Goal: Task Accomplishment & Management: Complete application form

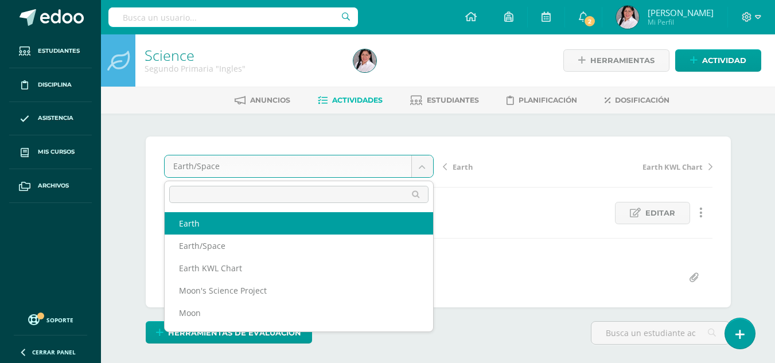
select select "/dashboard/teacher/grade-activity/238438/"
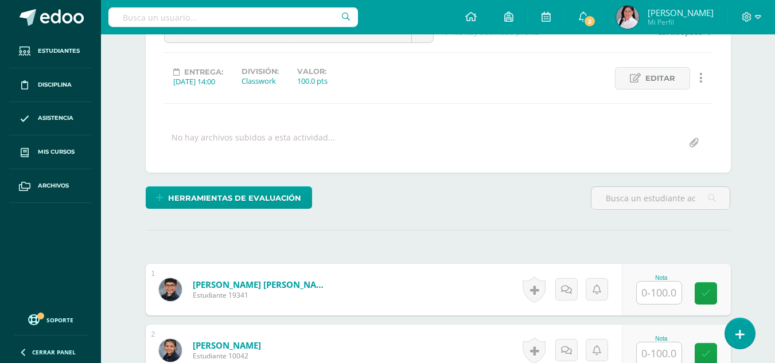
scroll to position [145, 0]
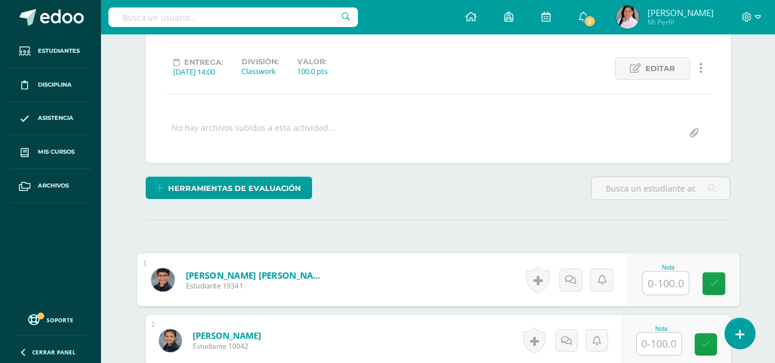
click at [658, 287] on input "text" at bounding box center [666, 283] width 46 height 23
type input "99"
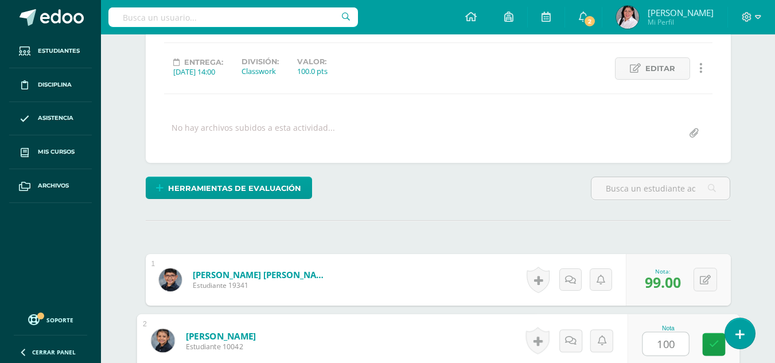
type input "100"
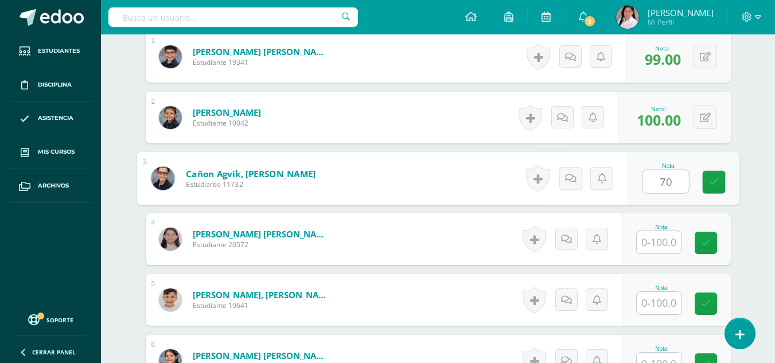
type input "70"
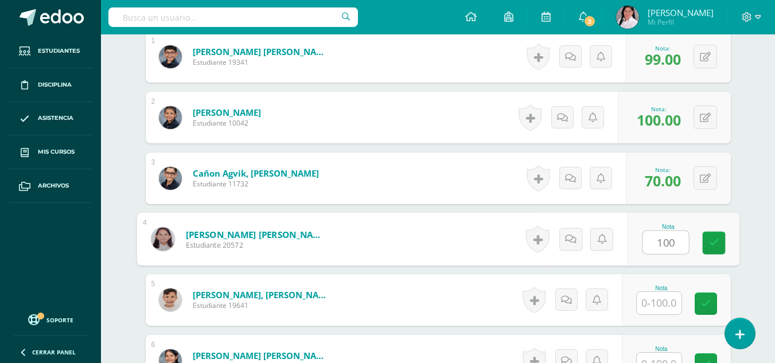
type input "100"
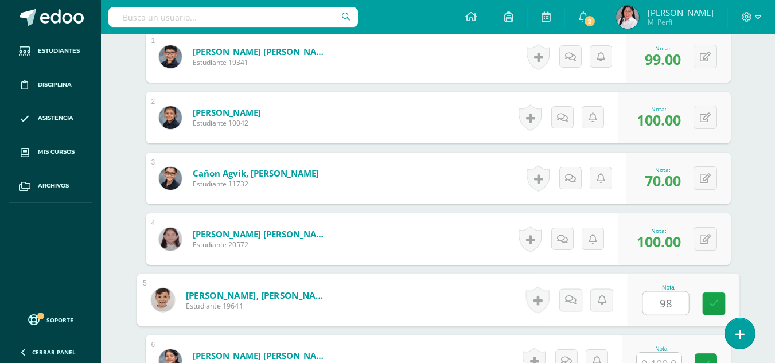
type input "98"
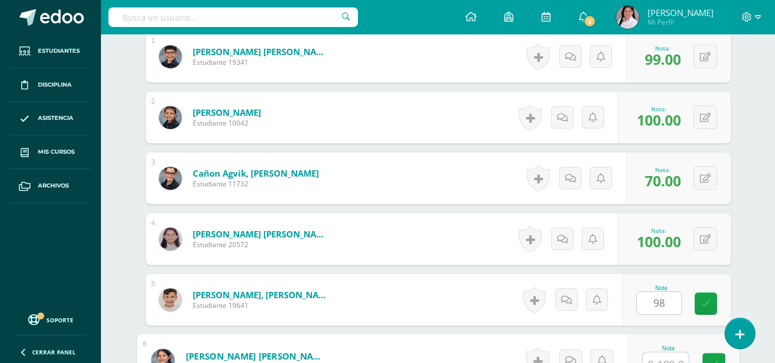
scroll to position [380, 0]
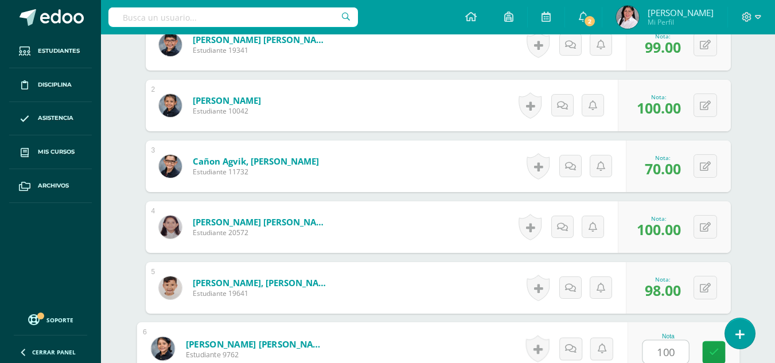
type input "100"
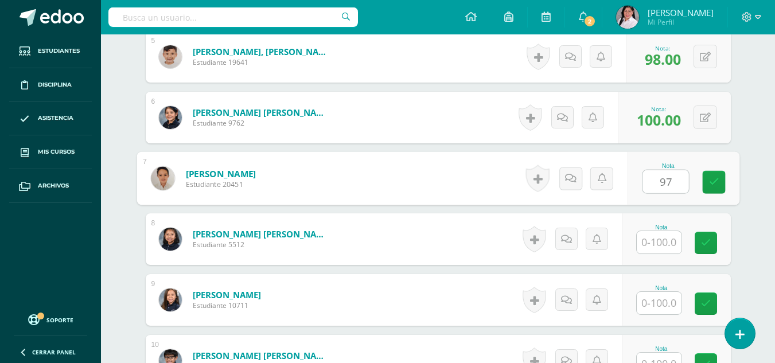
type input "97"
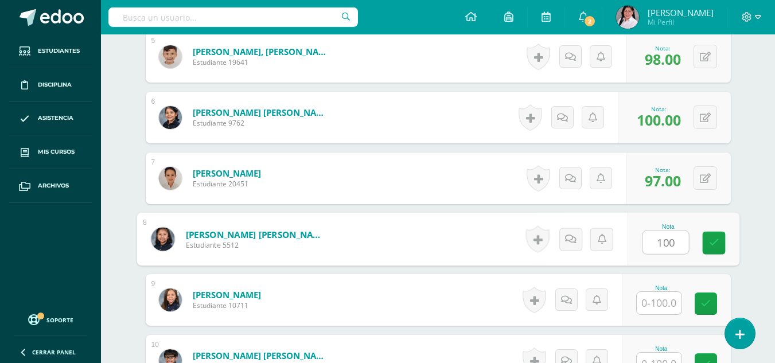
type input "100"
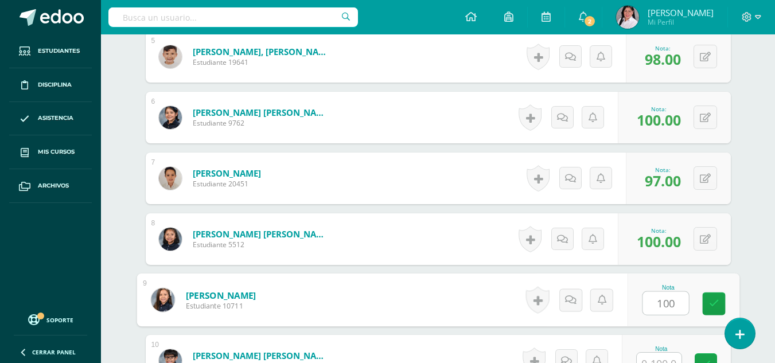
type input "100"
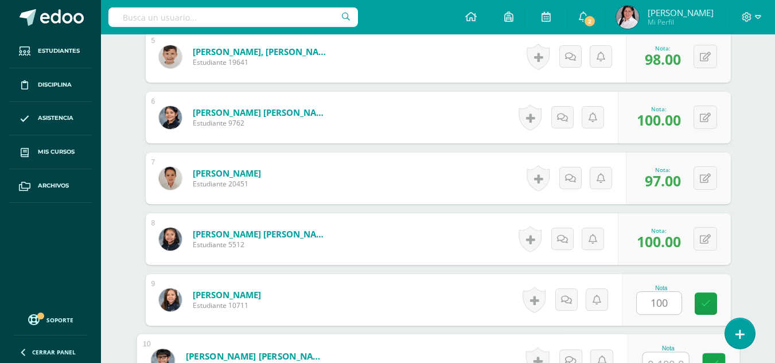
scroll to position [623, 0]
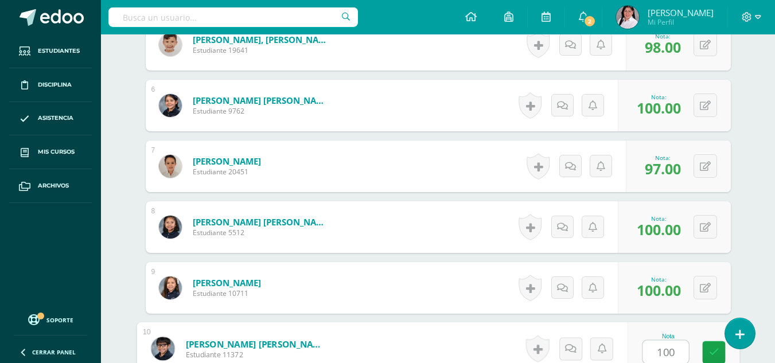
type input "100"
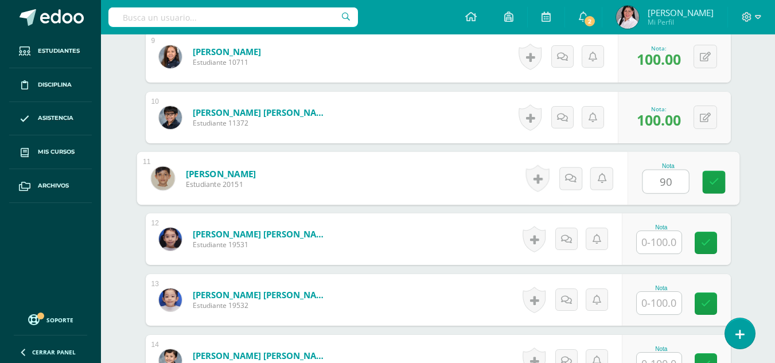
type input "90"
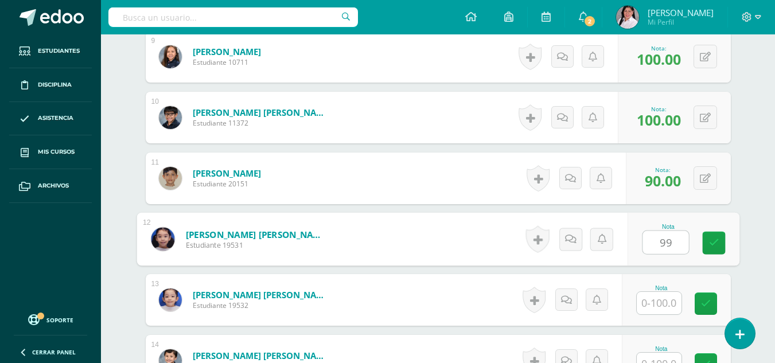
type input "99"
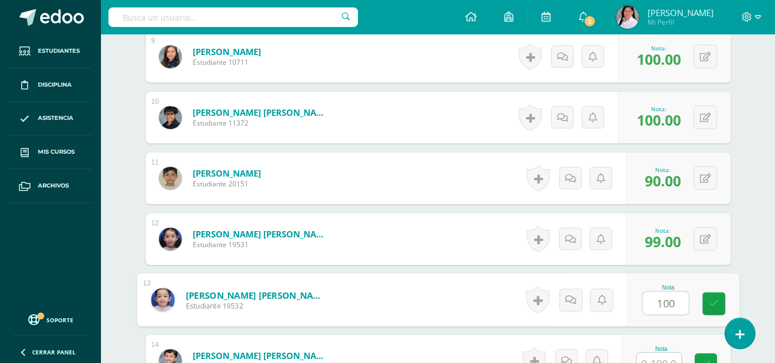
type input "100"
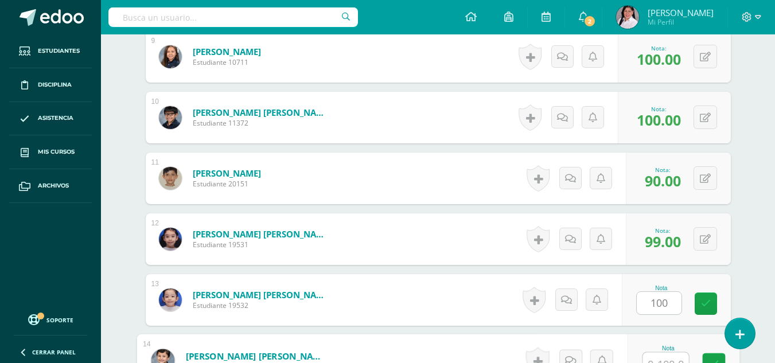
scroll to position [867, 0]
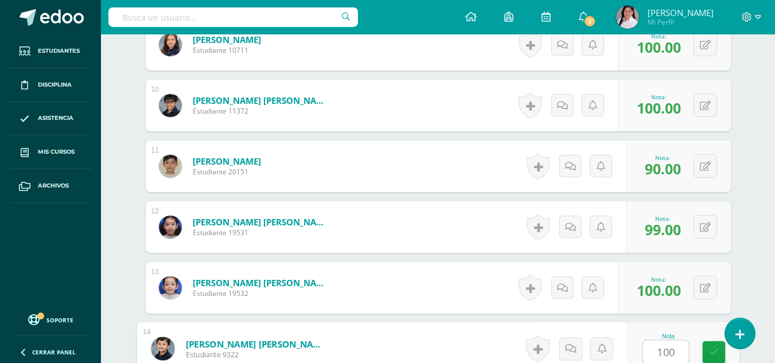
type input "100"
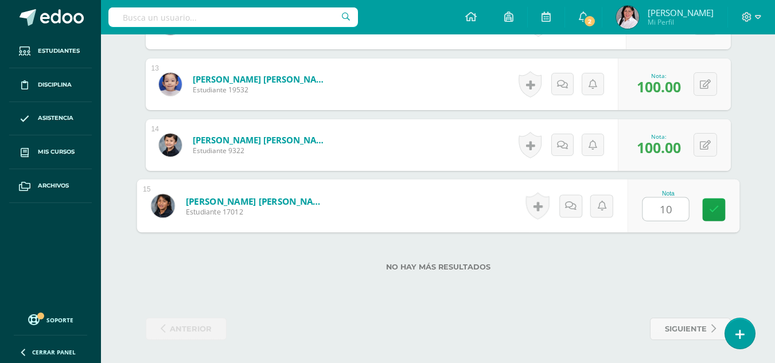
type input "100"
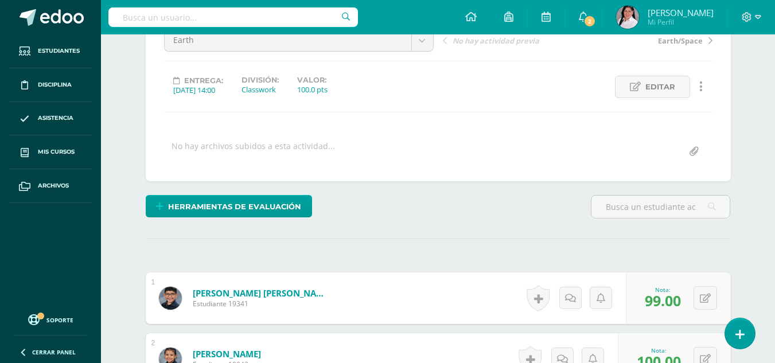
scroll to position [0, 0]
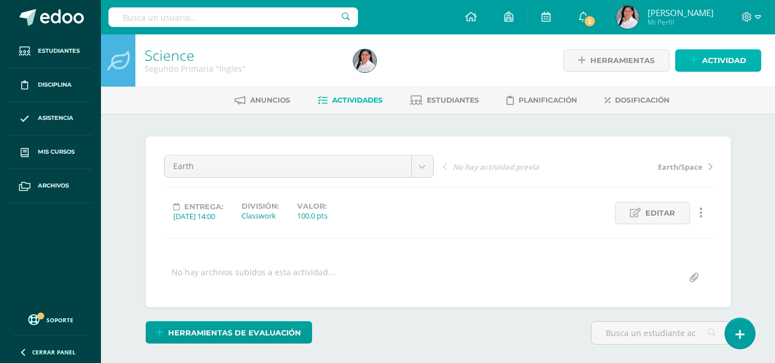
click at [690, 63] on link "Actividad" at bounding box center [719, 60] width 86 height 22
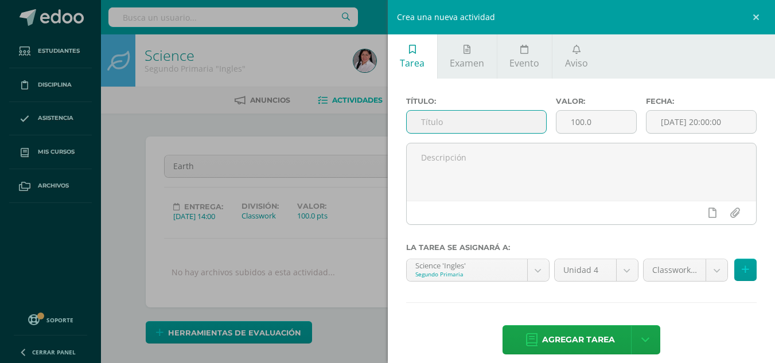
click at [451, 124] on input "text" at bounding box center [476, 122] width 139 height 22
type input "Moon concept"
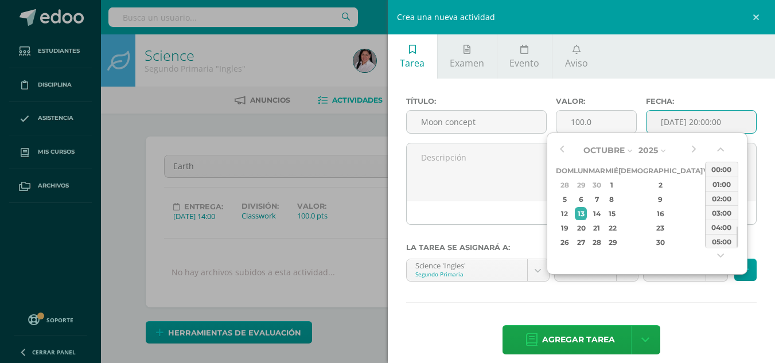
click at [678, 128] on input "[DATE] 20:00:00" at bounding box center [702, 122] width 110 height 22
click at [617, 183] on div "1" at bounding box center [612, 185] width 10 height 13
click at [715, 152] on div "00:00 01:00 02:00 03:00 04:00 05:00 06:00 07:00 08:00 09:00 10:00 11:00 12:00 1…" at bounding box center [721, 205] width 33 height 118
click at [720, 150] on button "button" at bounding box center [721, 151] width 11 height 17
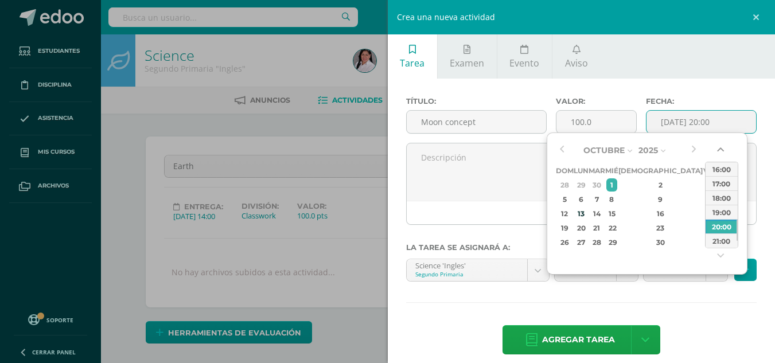
click at [720, 150] on button "button" at bounding box center [721, 151] width 11 height 17
click at [720, 172] on div "14:00" at bounding box center [722, 169] width 32 height 14
type input "2025-10-01 14:00"
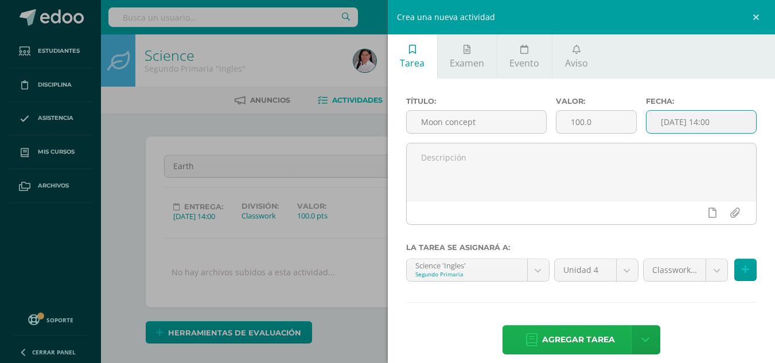
click at [589, 336] on span "Agregar tarea" at bounding box center [578, 340] width 73 height 28
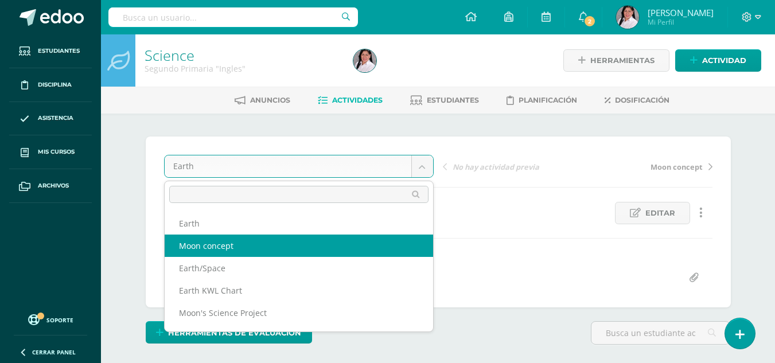
select select "/dashboard/teacher/grade-activity/238463/"
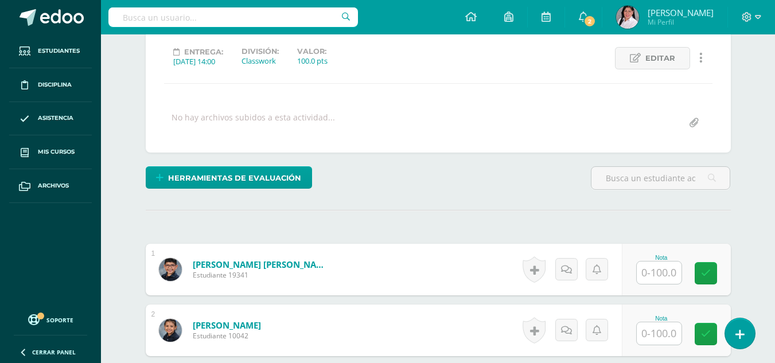
scroll to position [211, 0]
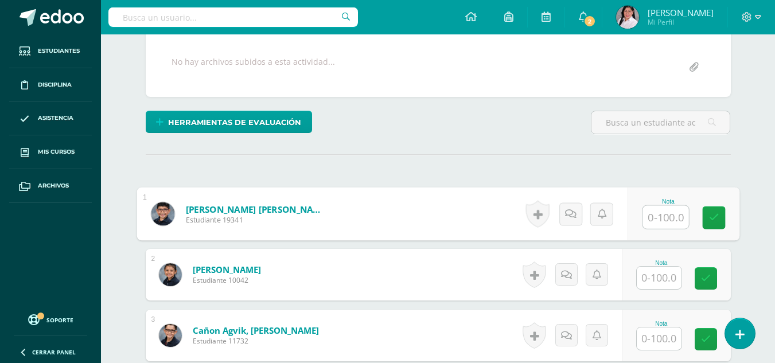
click at [654, 223] on input "text" at bounding box center [666, 217] width 46 height 23
type input "90"
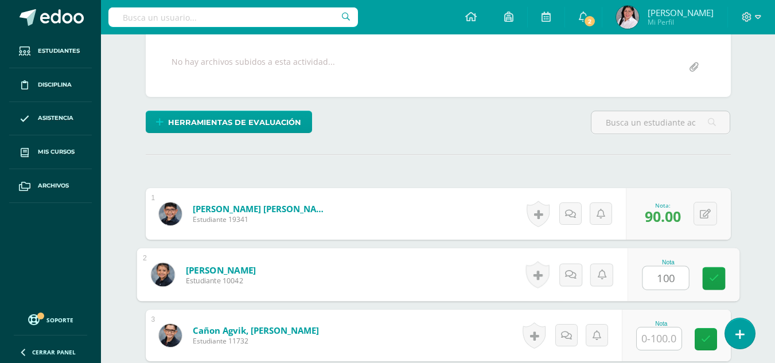
type input "100"
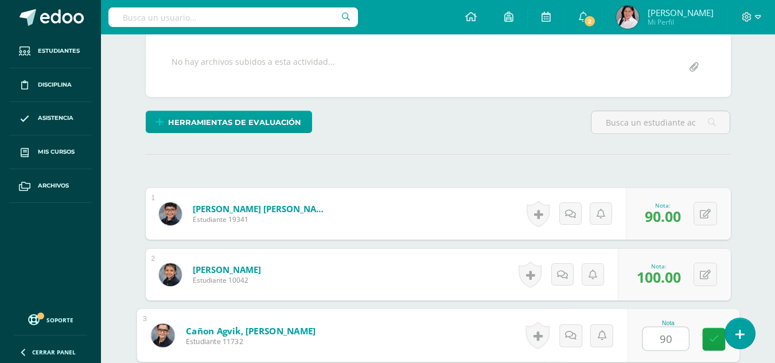
type input "90"
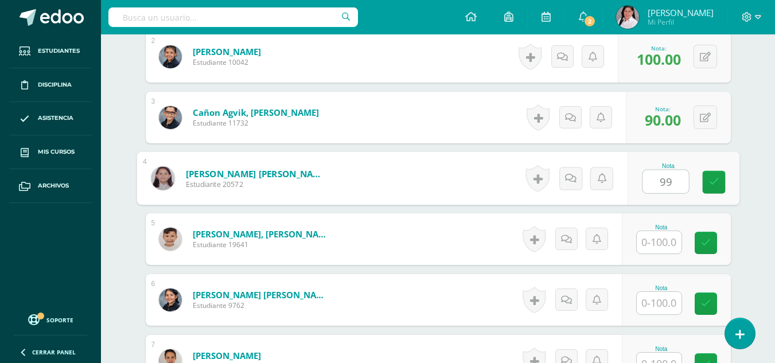
type input "99"
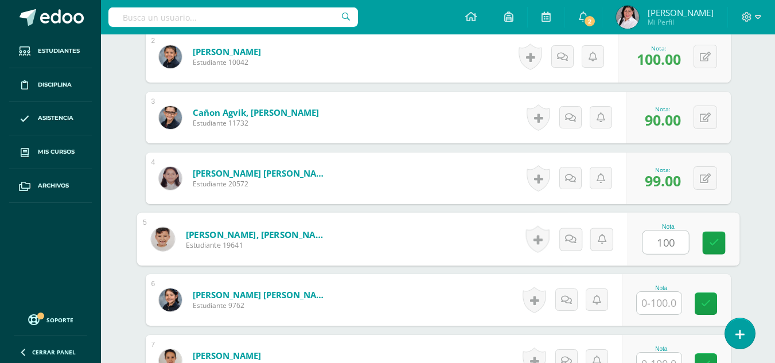
type input "100"
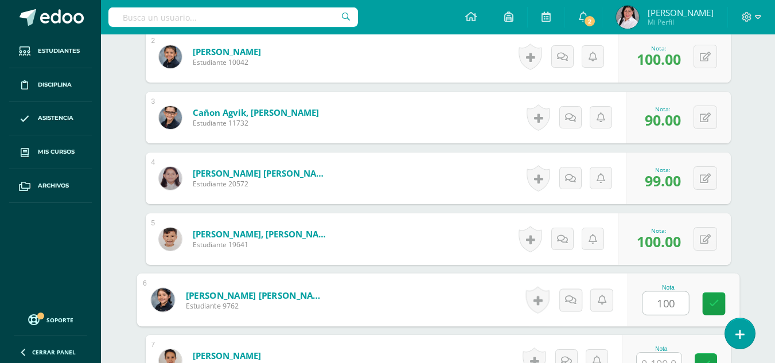
type input "100"
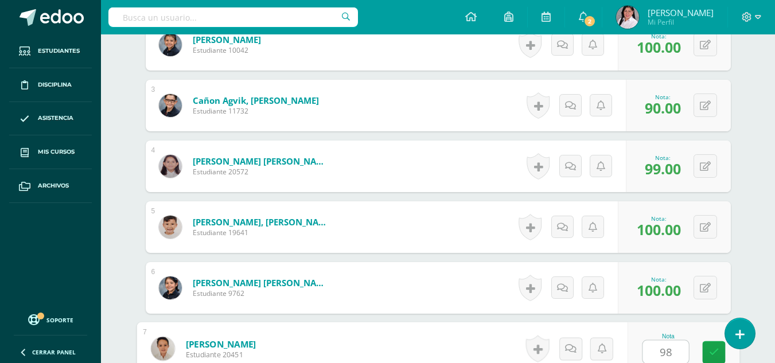
type input "98"
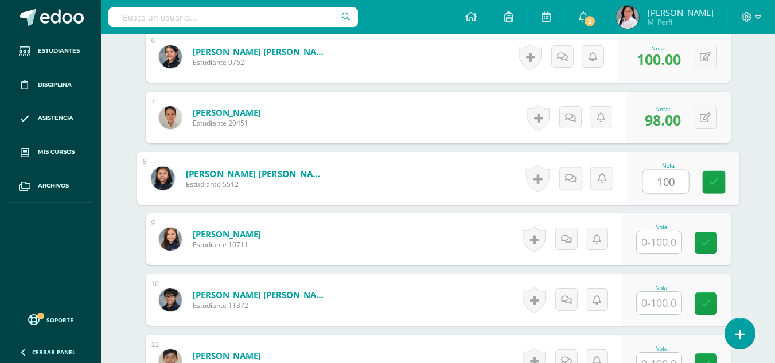
type input "100"
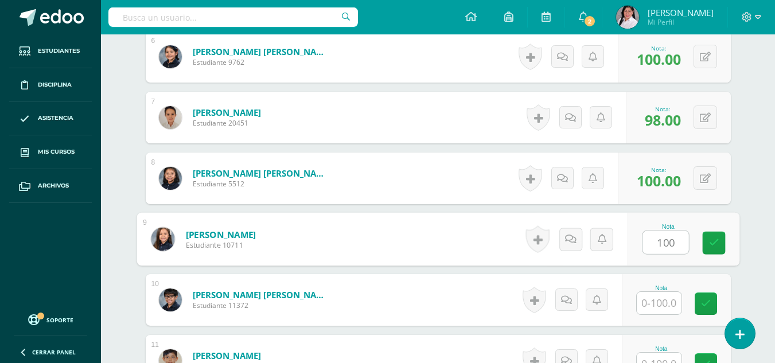
type input "100"
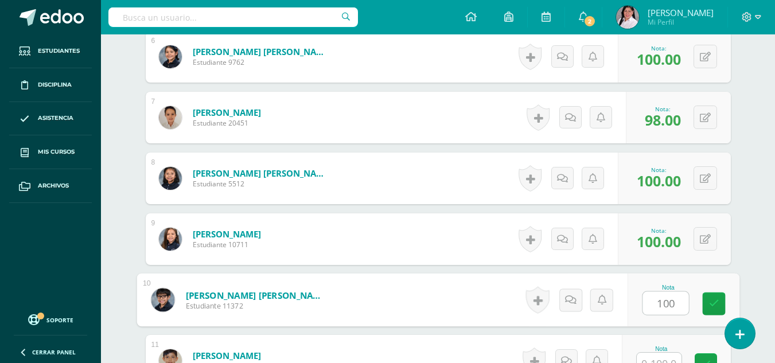
type input "100"
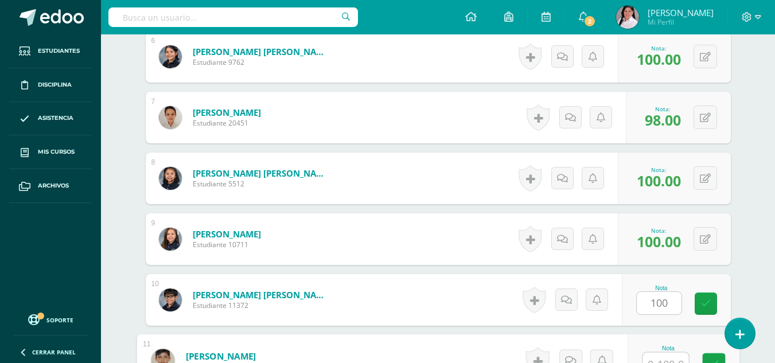
scroll to position [684, 0]
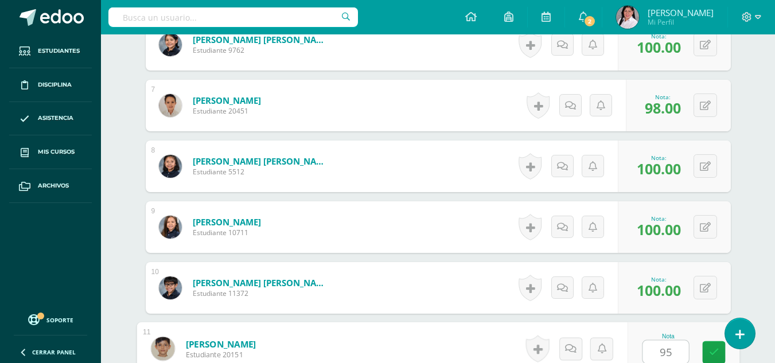
type input "95"
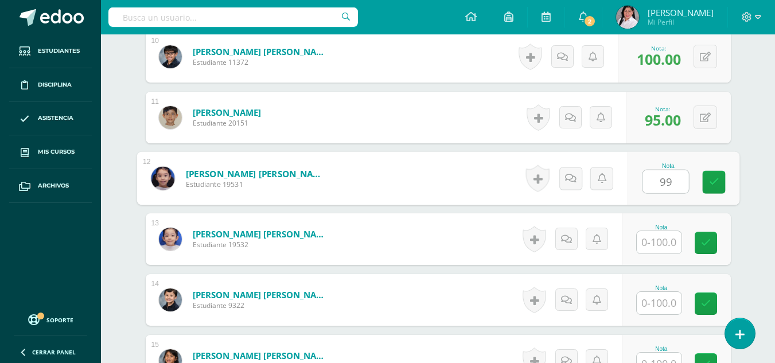
type input "99"
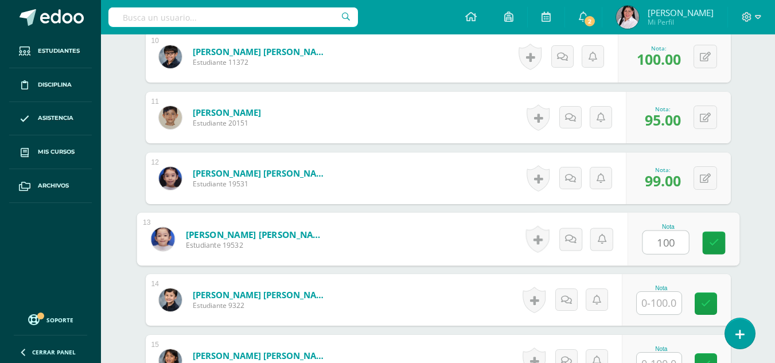
type input "100"
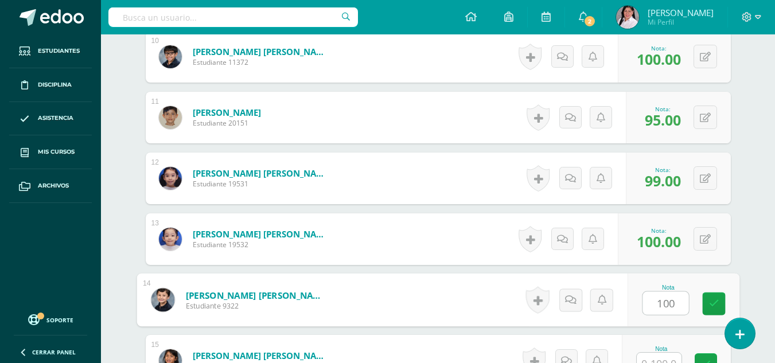
type input "100"
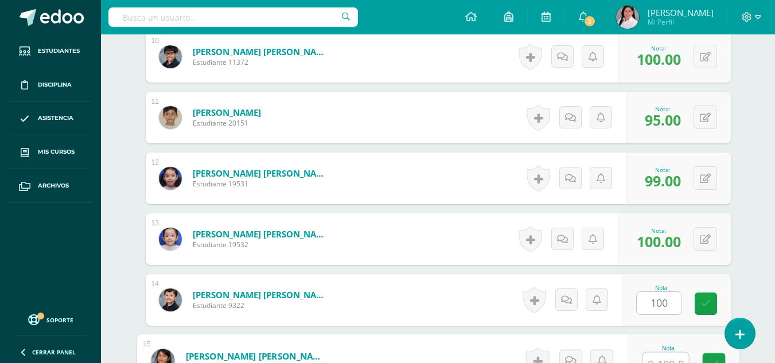
scroll to position [928, 0]
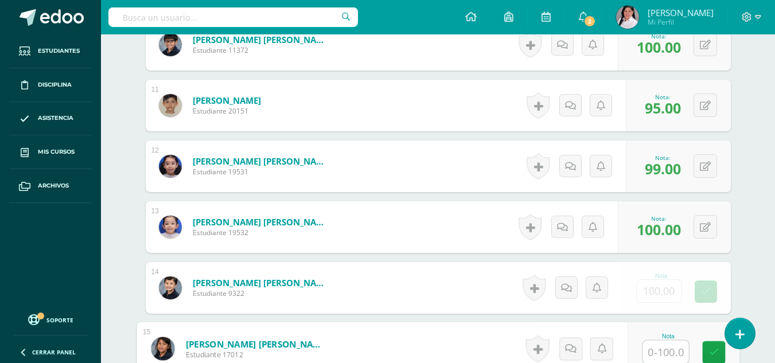
type input "1"
type input "98"
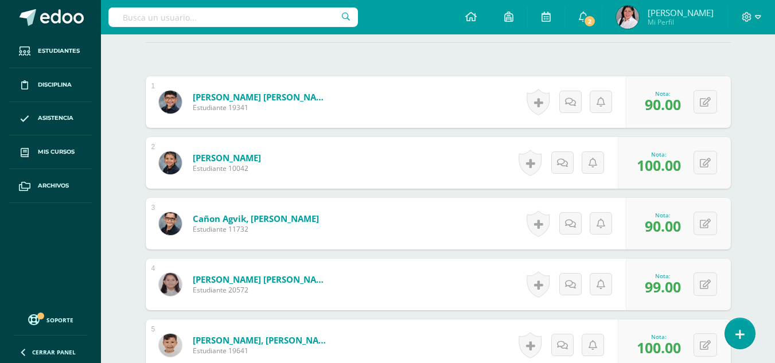
scroll to position [0, 0]
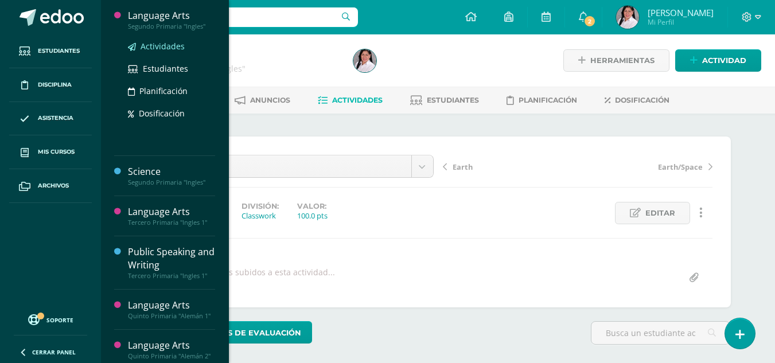
click at [153, 46] on span "Actividades" at bounding box center [163, 46] width 44 height 11
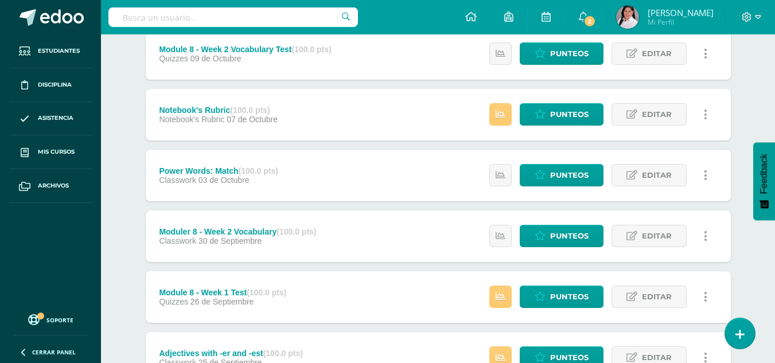
scroll to position [163, 0]
click at [575, 237] on span "Punteos" at bounding box center [569, 236] width 38 height 21
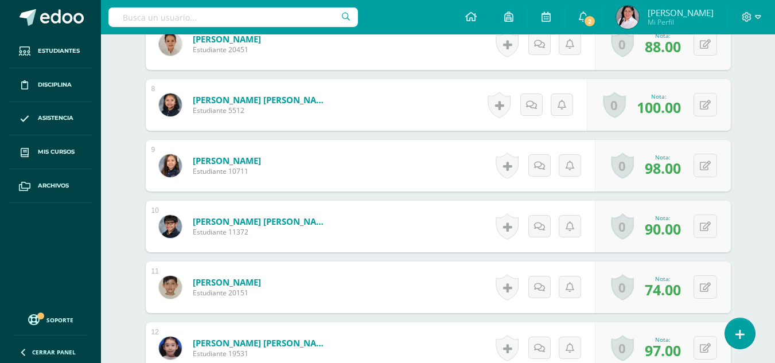
scroll to position [831, 0]
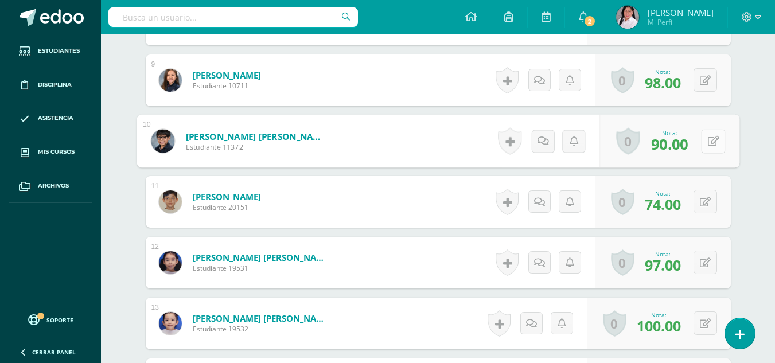
click at [703, 145] on button at bounding box center [713, 141] width 24 height 24
type input "88"
click at [679, 148] on icon at bounding box center [683, 145] width 10 height 10
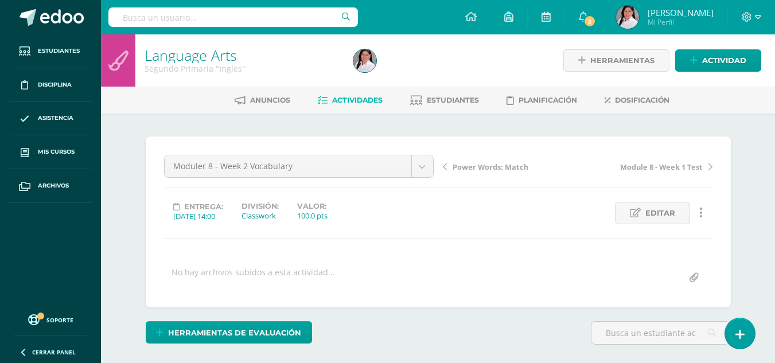
scroll to position [1, 0]
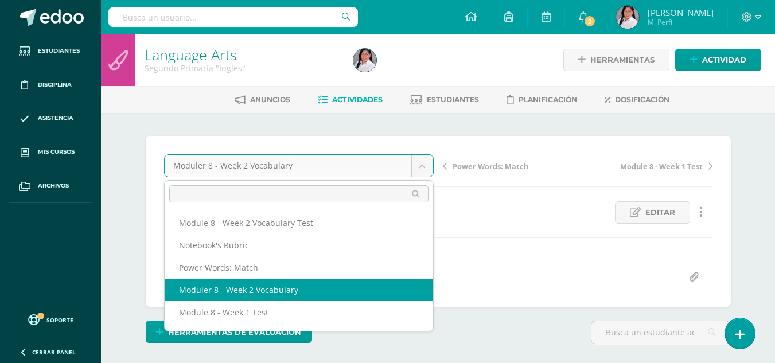
click at [278, 191] on input "text" at bounding box center [298, 193] width 259 height 17
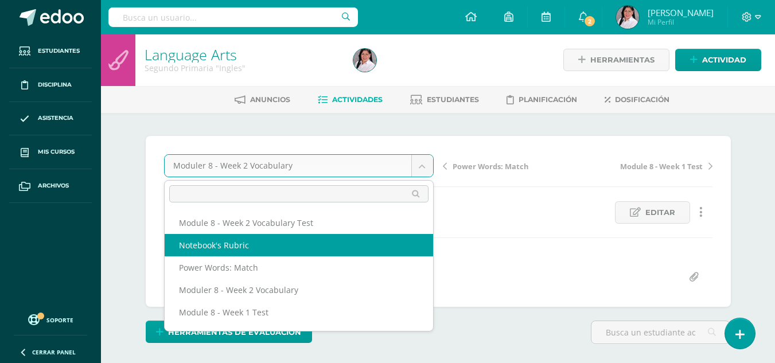
select select "/dashboard/teacher/grade-activity/238401/"
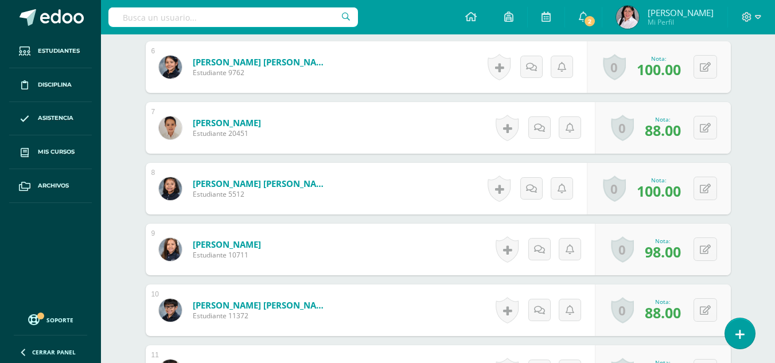
scroll to position [770, 0]
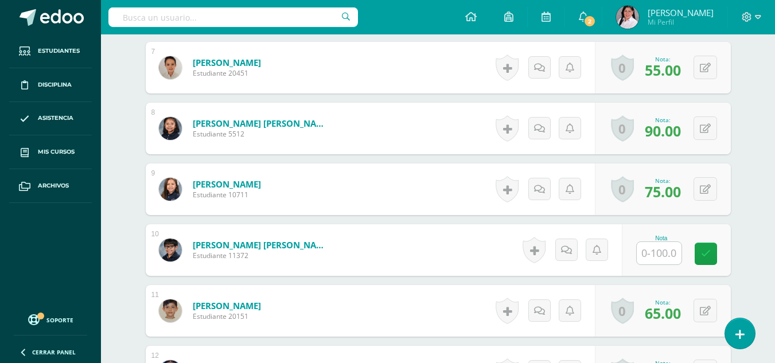
scroll to position [732, 0]
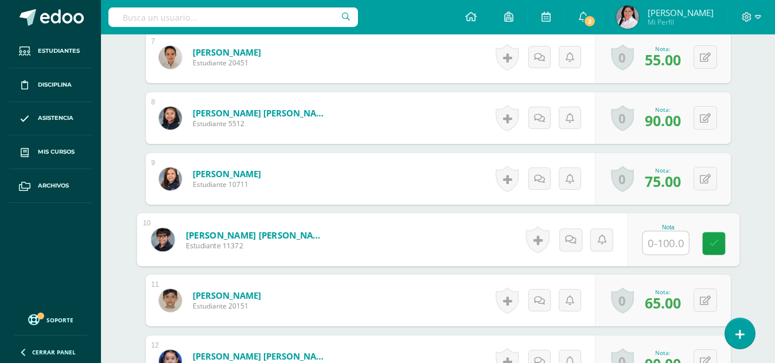
click at [663, 241] on input "text" at bounding box center [666, 243] width 46 height 23
type input "70"
click at [713, 243] on icon at bounding box center [714, 244] width 10 height 10
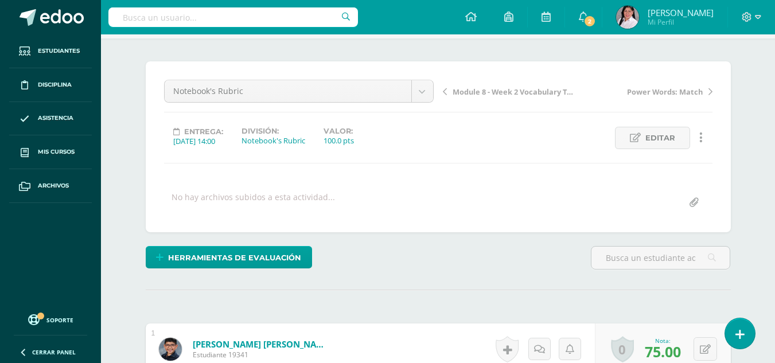
scroll to position [0, 0]
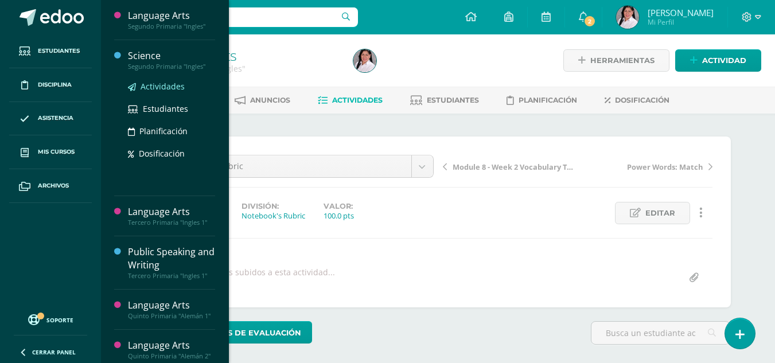
click at [152, 86] on span "Actividades" at bounding box center [163, 86] width 44 height 11
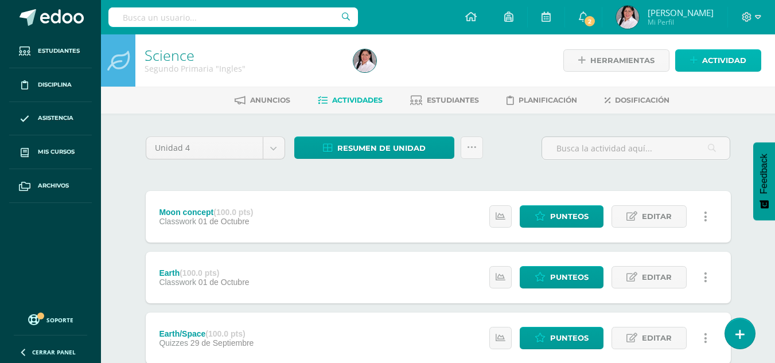
click at [713, 55] on span "Actividad" at bounding box center [725, 60] width 44 height 21
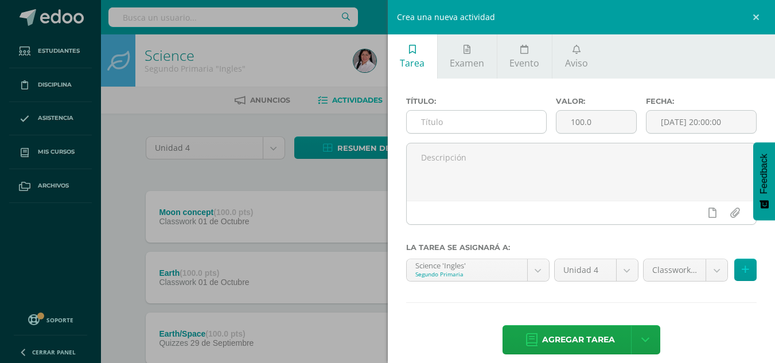
click at [425, 119] on input "text" at bounding box center [476, 122] width 139 height 22
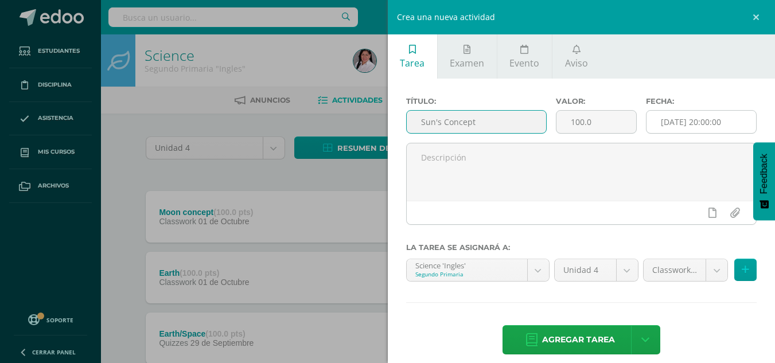
type input "Sun's Concept"
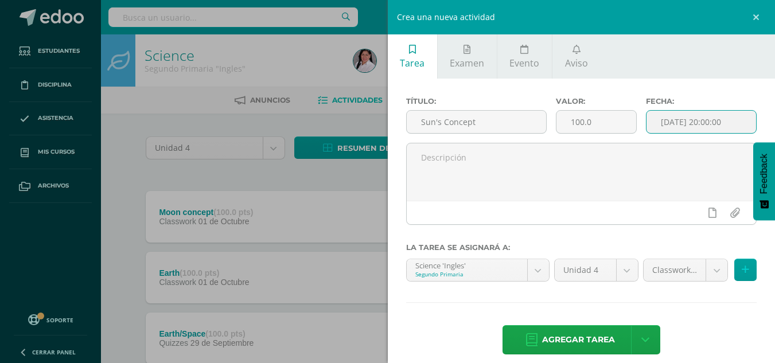
click at [664, 129] on input "[DATE] 20:00:00" at bounding box center [702, 122] width 110 height 22
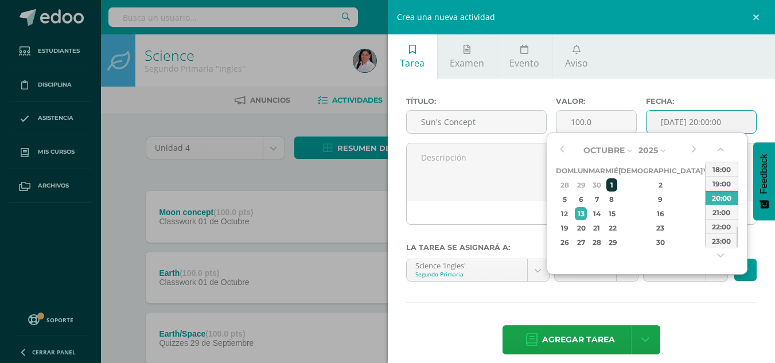
click at [617, 184] on div "1" at bounding box center [612, 185] width 10 height 13
click at [719, 148] on button "button" at bounding box center [721, 151] width 11 height 17
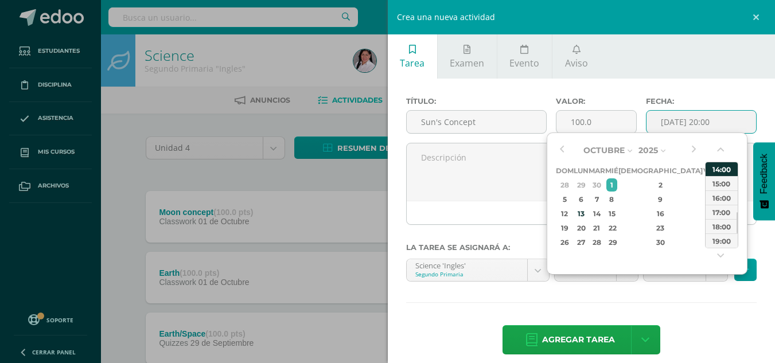
click at [719, 171] on div "14:00" at bounding box center [722, 169] width 32 height 14
type input "[DATE] 14:00"
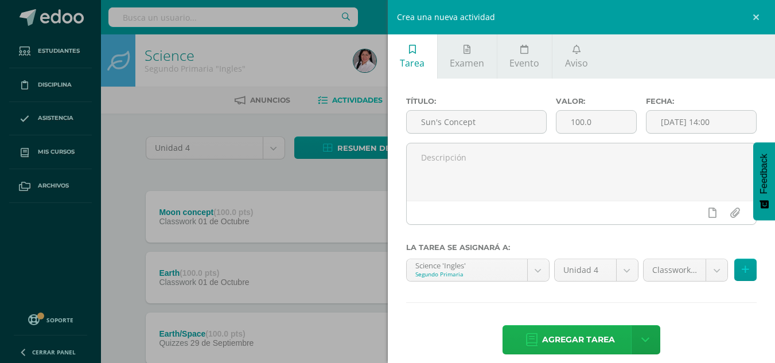
click at [576, 340] on span "Agregar tarea" at bounding box center [578, 340] width 73 height 28
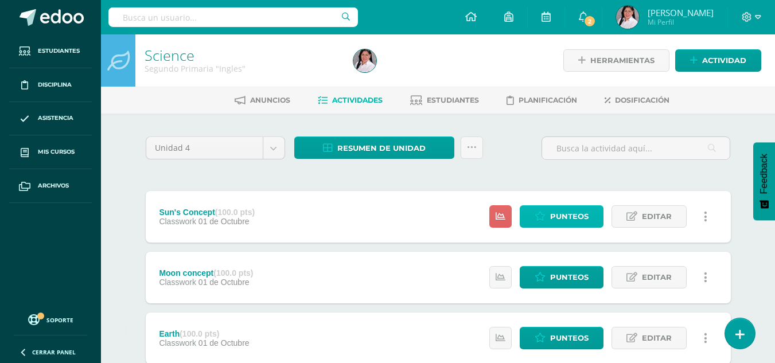
click at [589, 219] on link "Punteos" at bounding box center [562, 216] width 84 height 22
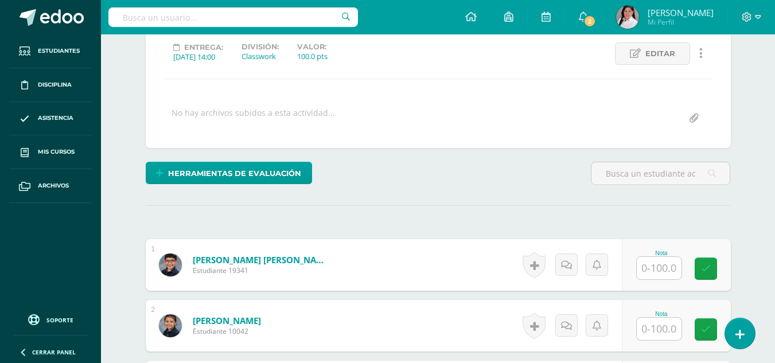
scroll to position [164, 0]
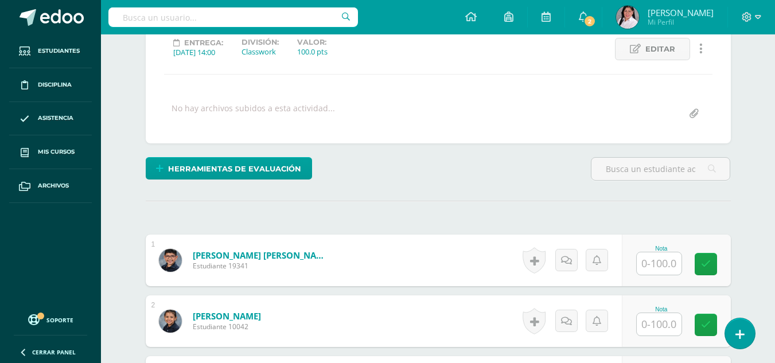
click at [651, 268] on input "text" at bounding box center [659, 264] width 45 height 22
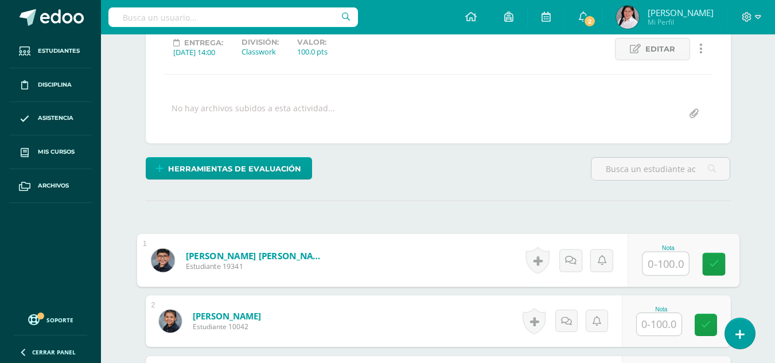
scroll to position [165, 0]
type input "100"
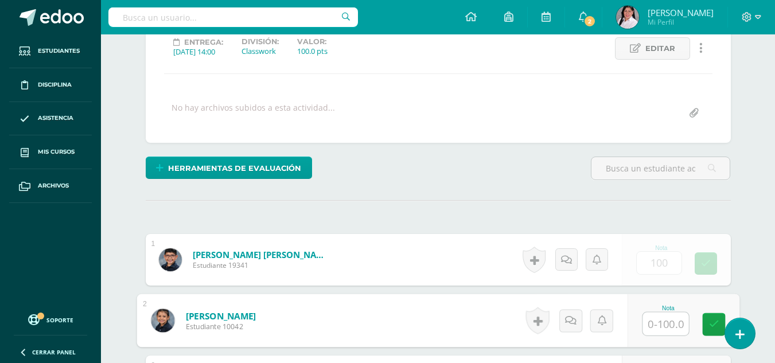
scroll to position [165, 0]
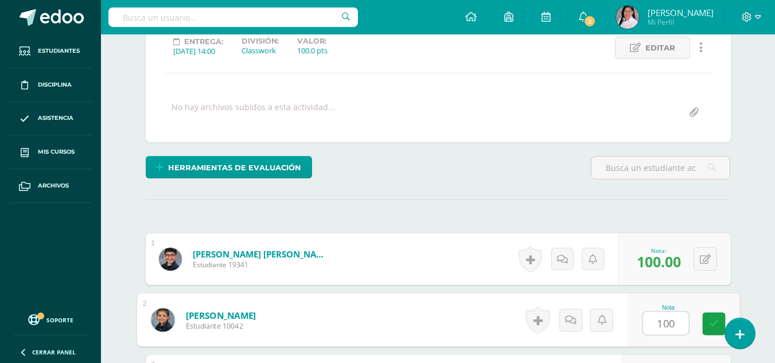
type input "100"
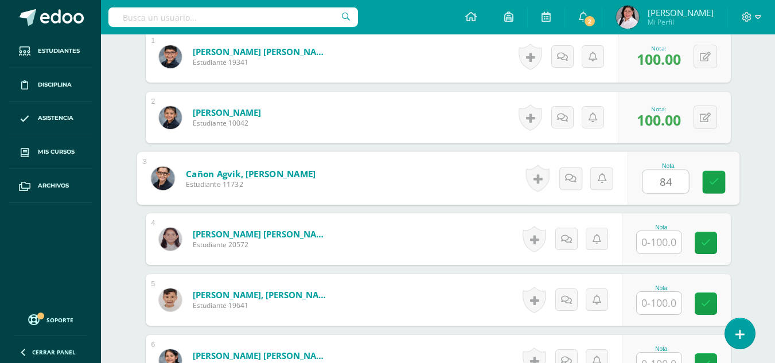
type input "84"
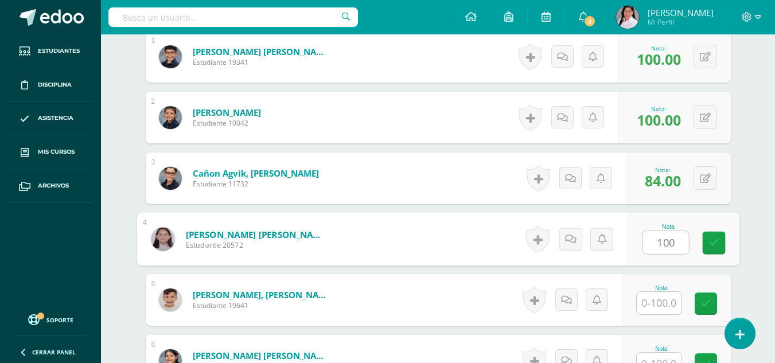
type input "100"
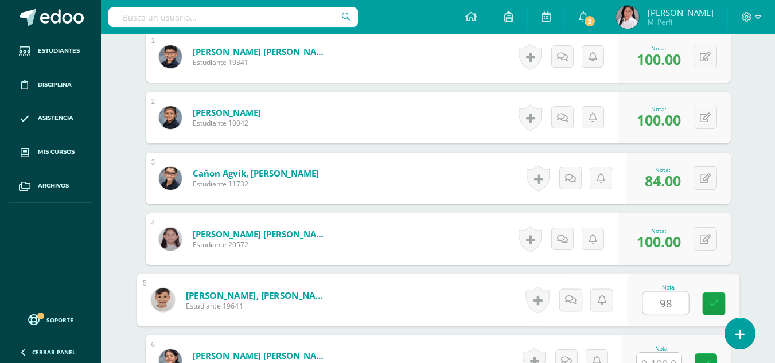
type input "98"
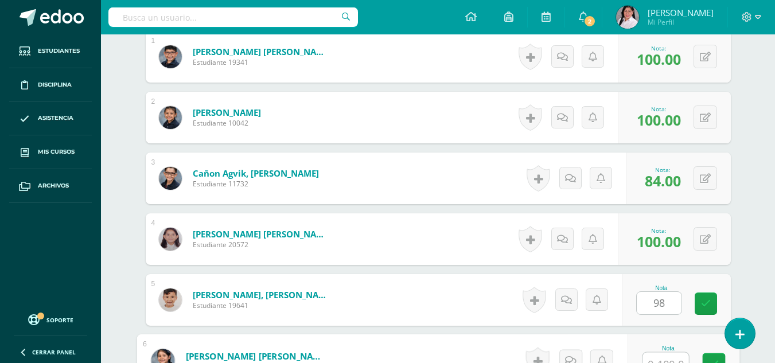
scroll to position [380, 0]
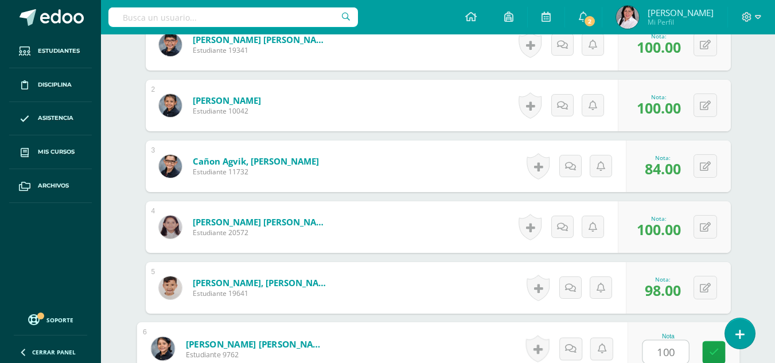
type input "100"
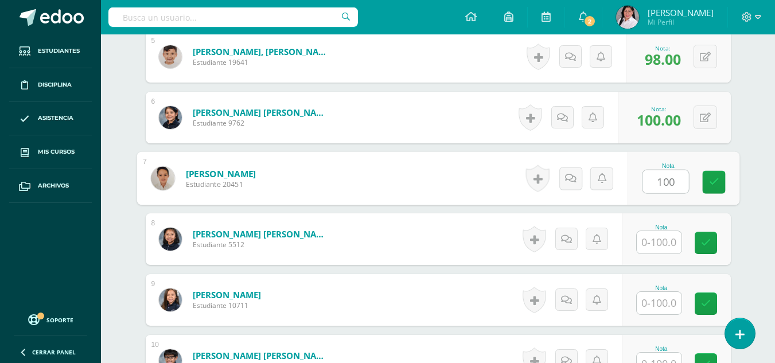
type input "100"
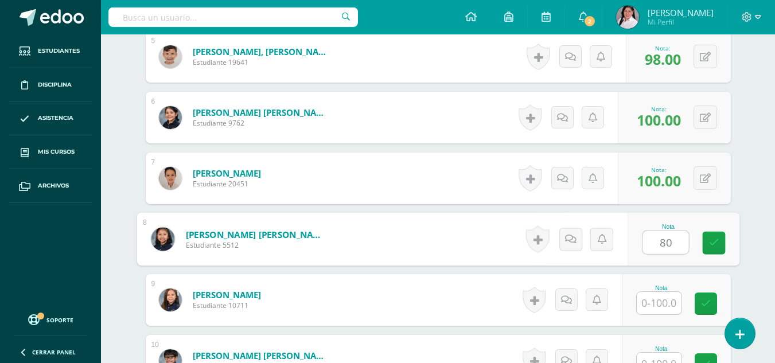
type input "80"
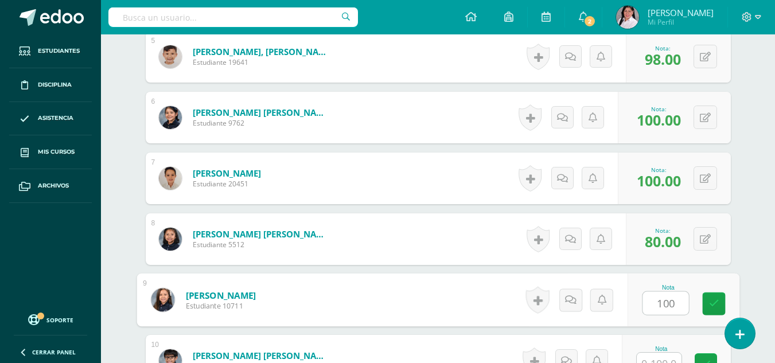
type input "100"
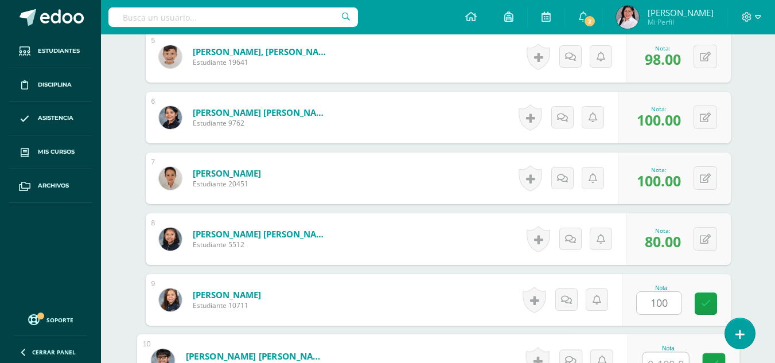
scroll to position [623, 0]
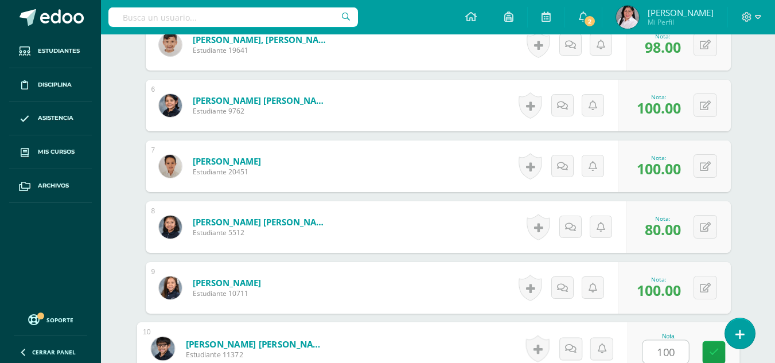
type input "100"
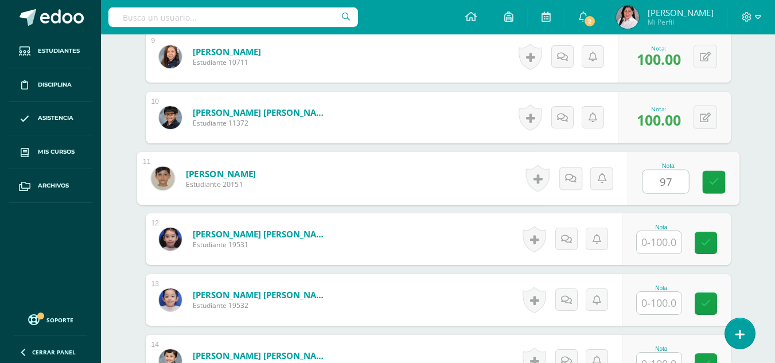
type input "97"
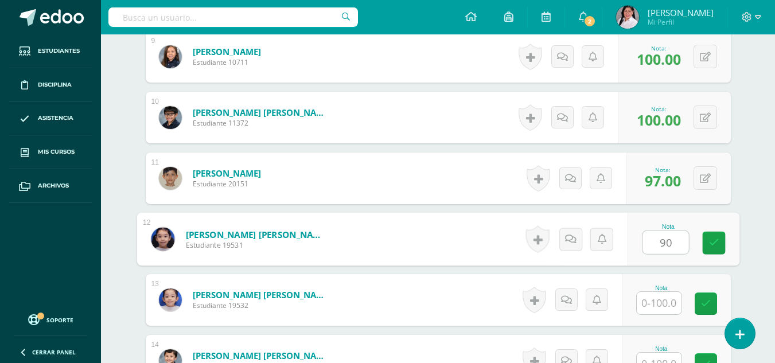
type input "90"
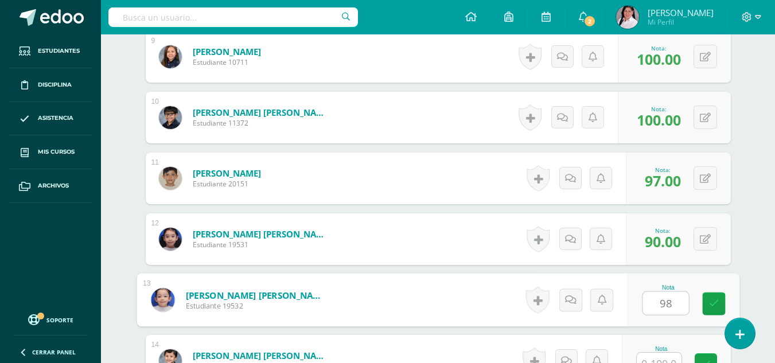
type input "98"
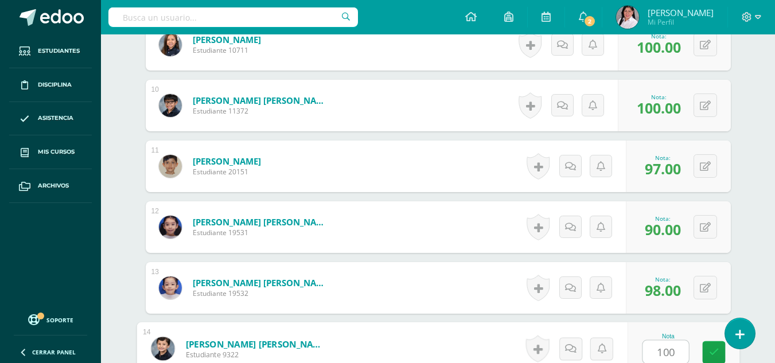
type input "100"
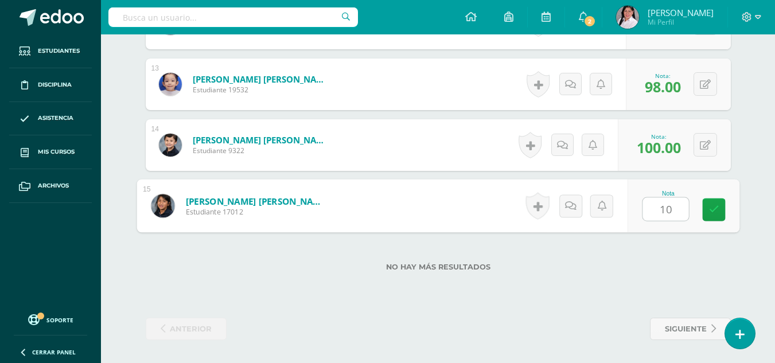
type input "100"
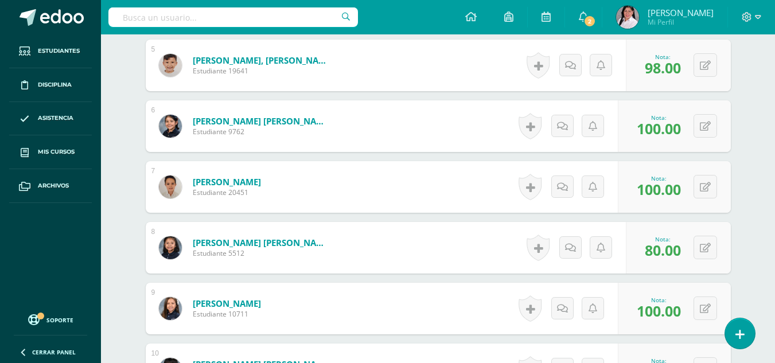
scroll to position [599, 0]
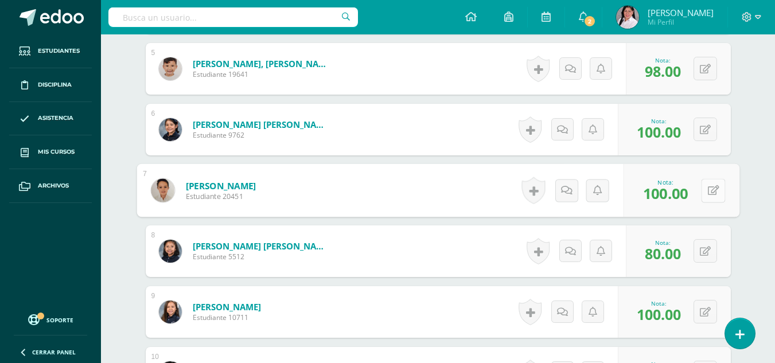
click at [711, 184] on button at bounding box center [713, 191] width 24 height 24
type input "80"
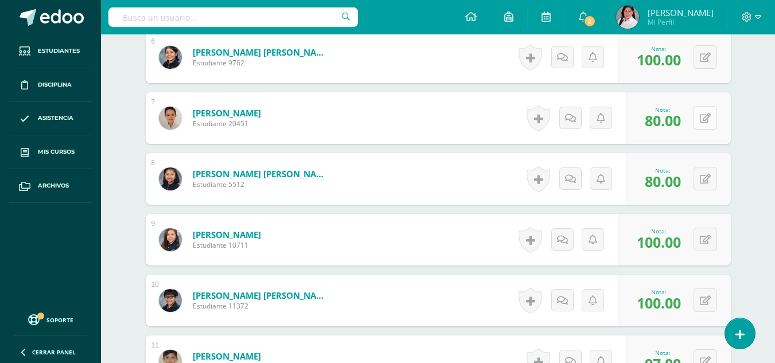
scroll to position [673, 0]
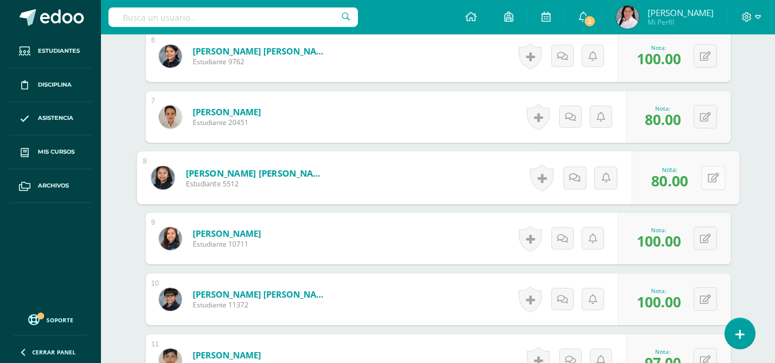
click at [707, 179] on button at bounding box center [713, 178] width 24 height 24
type input "100"
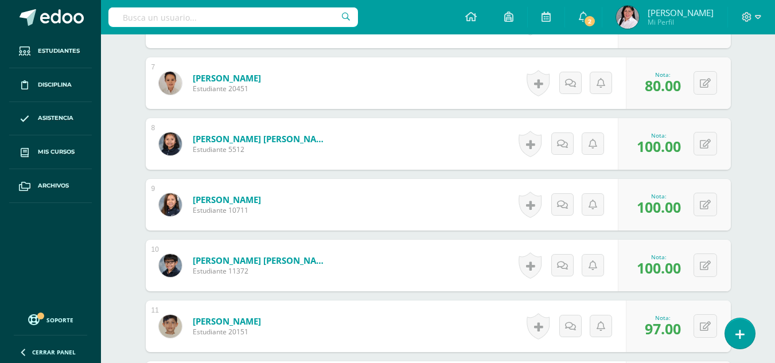
scroll to position [728, 0]
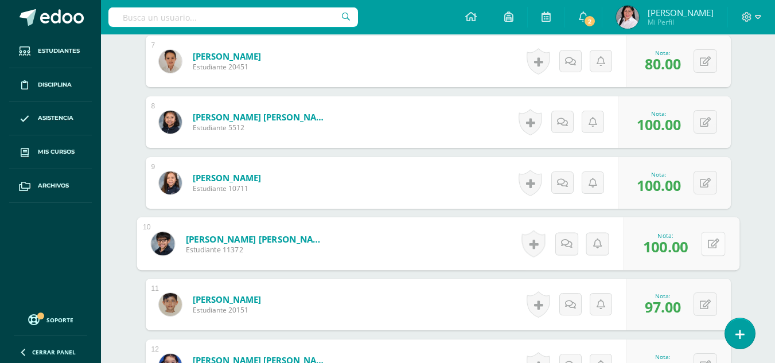
click at [708, 243] on icon at bounding box center [713, 244] width 11 height 10
type input "97"
click at [680, 252] on icon at bounding box center [683, 248] width 10 height 10
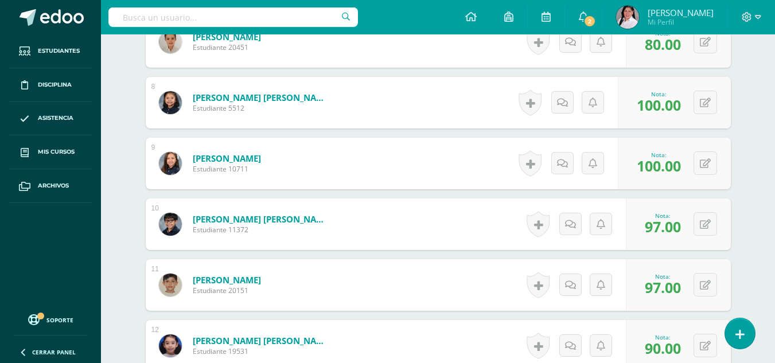
scroll to position [748, 0]
click at [708, 282] on icon at bounding box center [705, 285] width 11 height 10
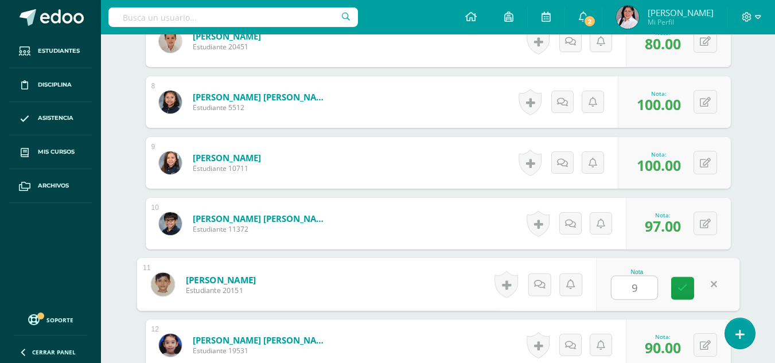
type input "90"
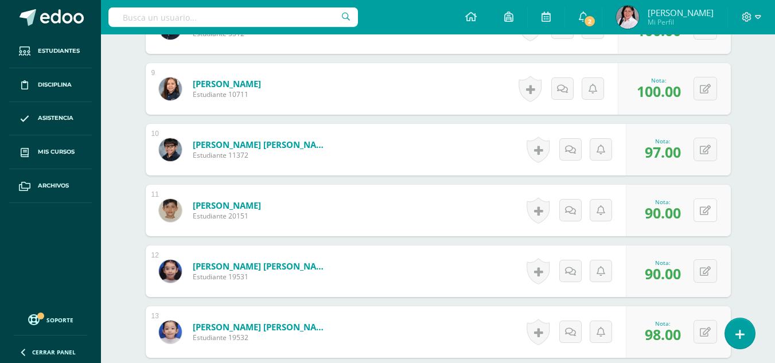
scroll to position [840, 0]
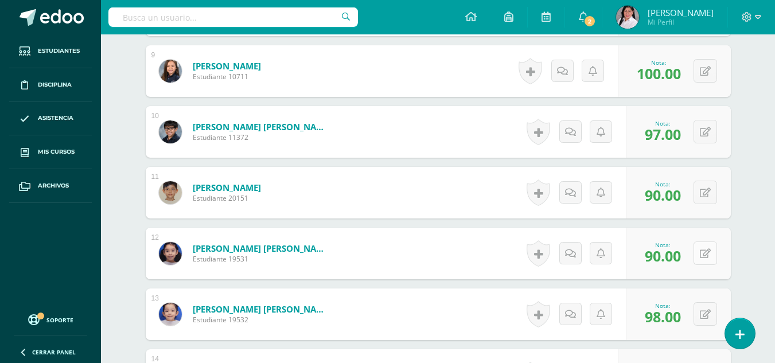
click at [713, 254] on button at bounding box center [706, 254] width 24 height 24
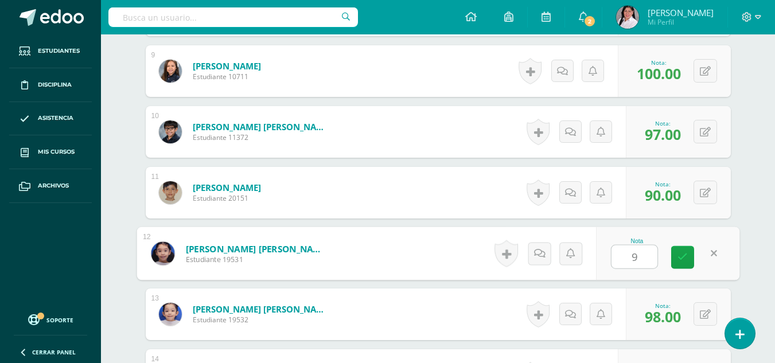
type input "98"
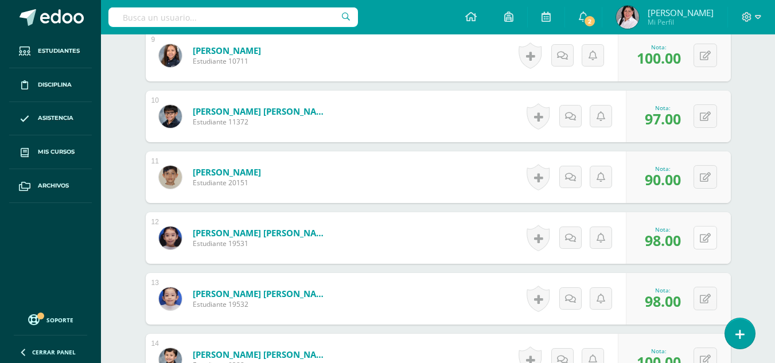
scroll to position [879, 0]
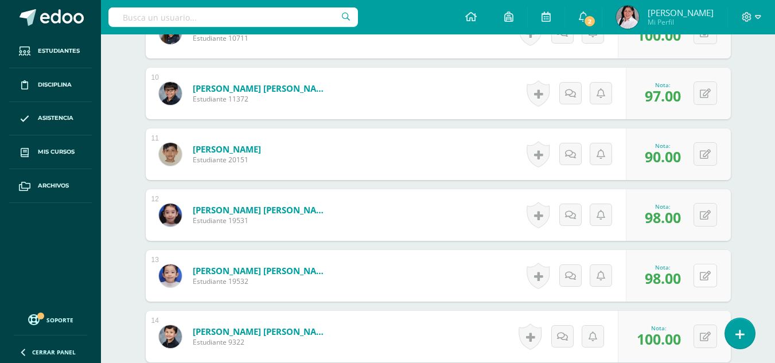
click at [709, 285] on button at bounding box center [706, 276] width 24 height 24
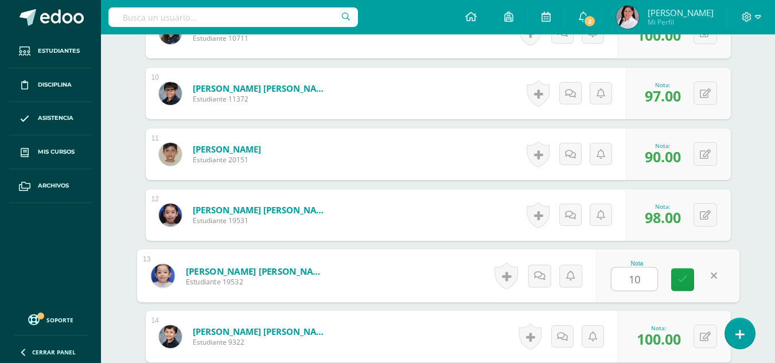
type input "100"
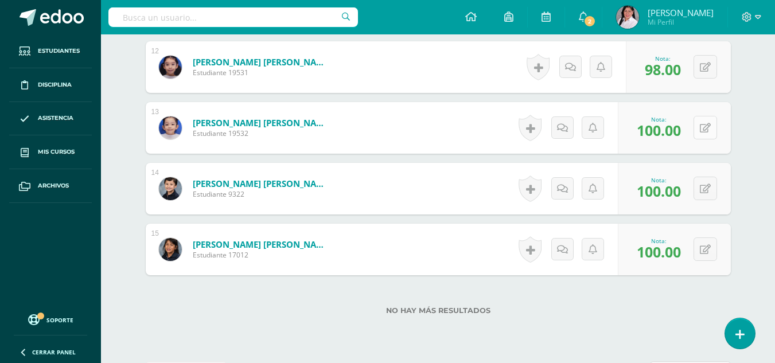
scroll to position [1026, 0]
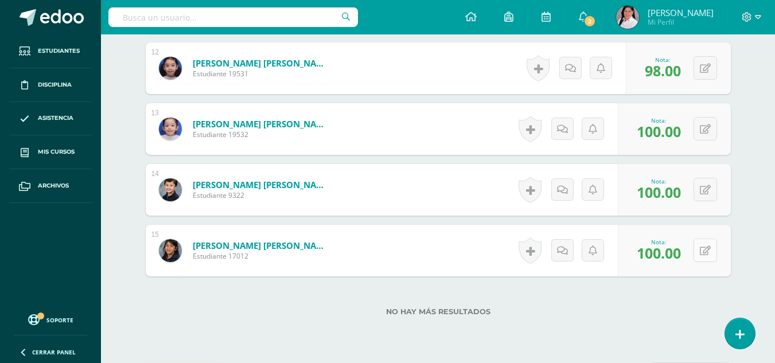
click at [702, 246] on icon at bounding box center [705, 251] width 11 height 10
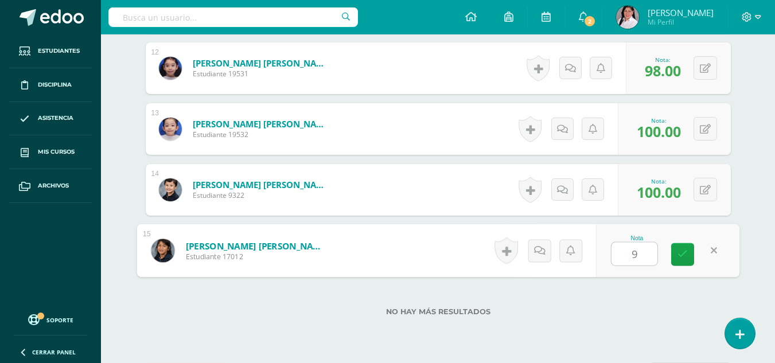
type input "99"
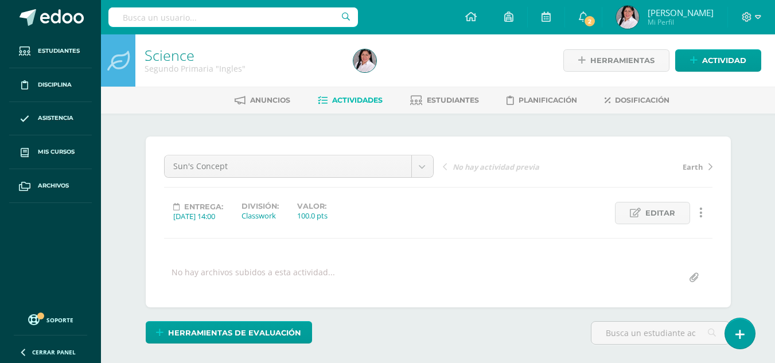
scroll to position [1, 0]
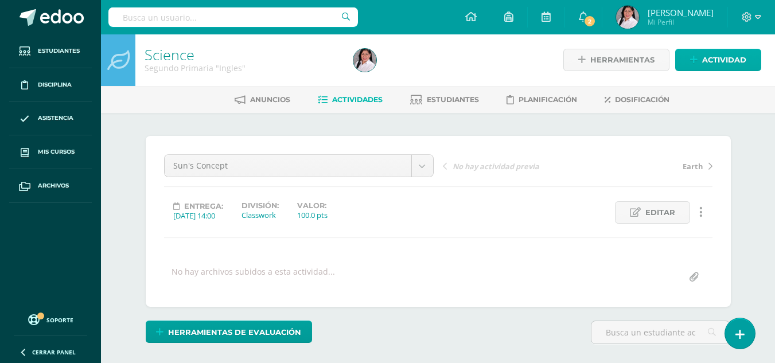
click at [712, 52] on span "Actividad" at bounding box center [725, 59] width 44 height 21
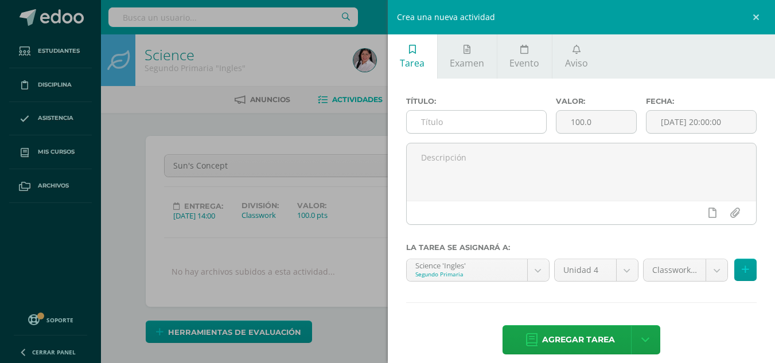
click at [466, 127] on input "text" at bounding box center [476, 122] width 139 height 22
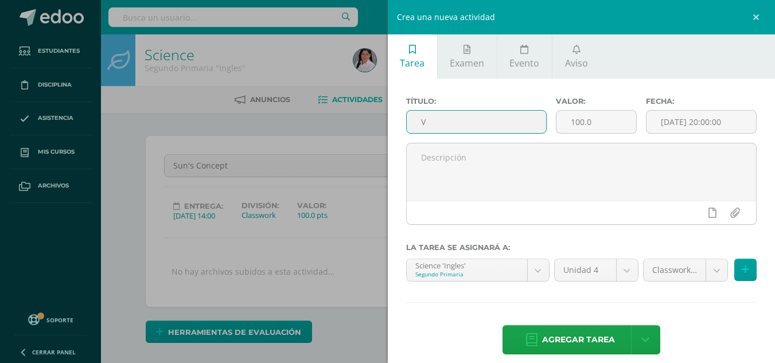
click at [466, 127] on input "V" at bounding box center [476, 122] width 139 height 22
type input "Venus"
click at [677, 122] on input "[DATE] 20:00:00" at bounding box center [702, 122] width 110 height 22
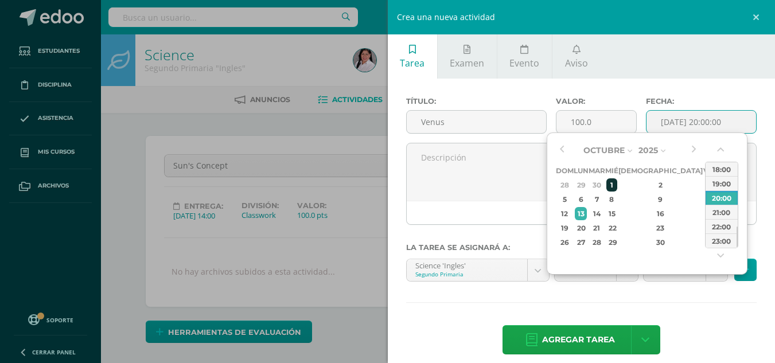
click at [617, 183] on div "1" at bounding box center [612, 185] width 10 height 13
click at [722, 149] on button "button" at bounding box center [721, 151] width 11 height 17
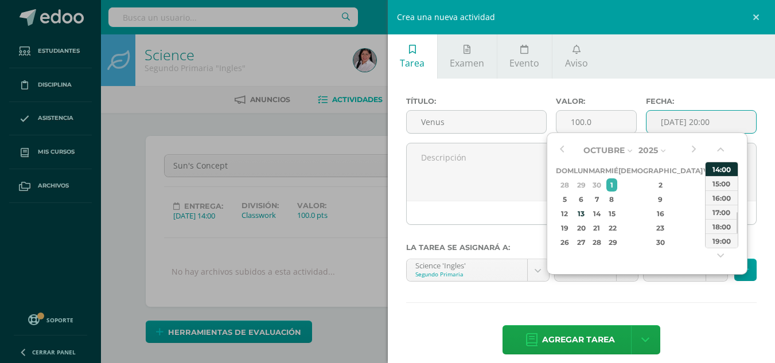
click at [721, 167] on div "14:00" at bounding box center [722, 169] width 32 height 14
type input "2025-10-01 14:00"
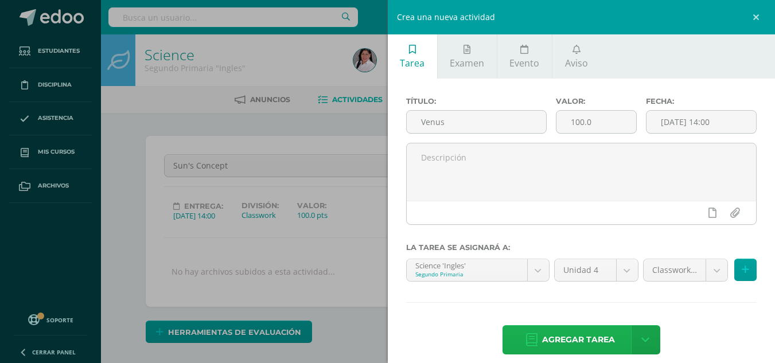
click at [590, 341] on span "Agregar tarea" at bounding box center [578, 340] width 73 height 28
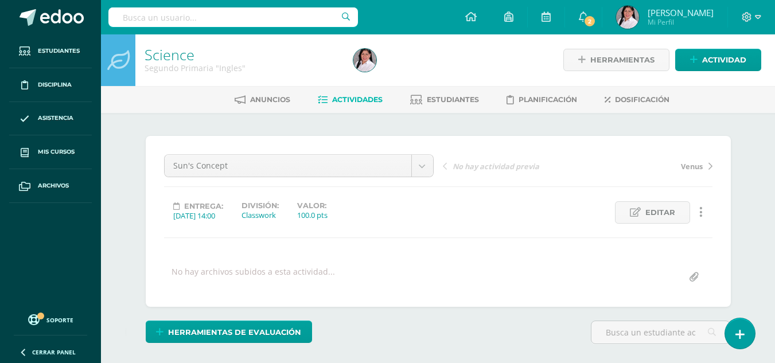
scroll to position [1, 0]
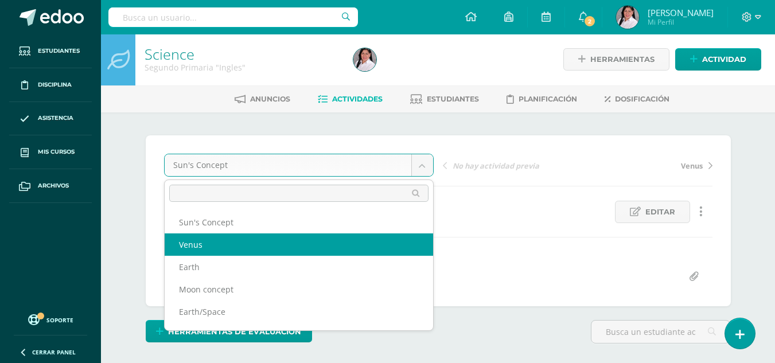
select select "/dashboard/teacher/grade-activity/238469/"
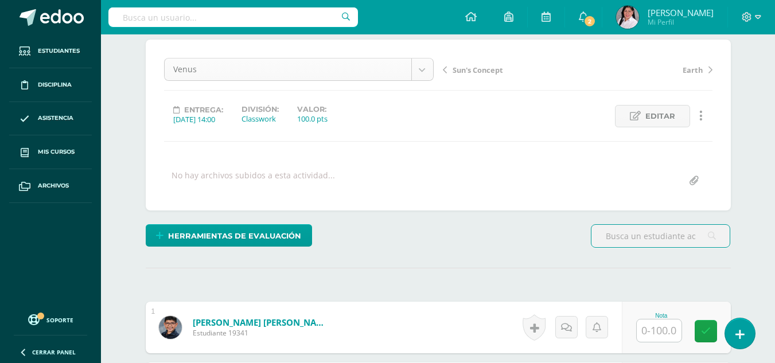
scroll to position [102, 0]
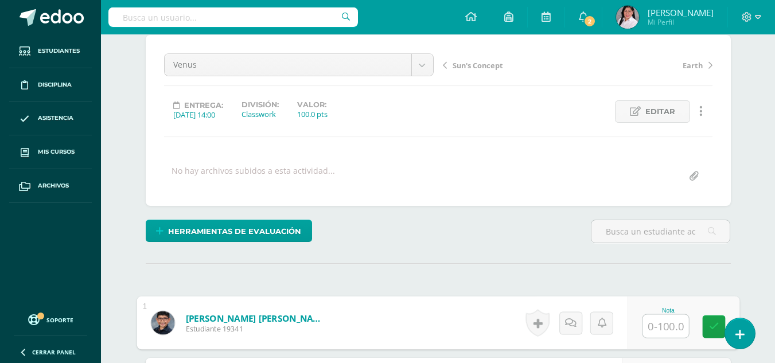
click at [671, 324] on input "text" at bounding box center [666, 326] width 46 height 23
type input "100"
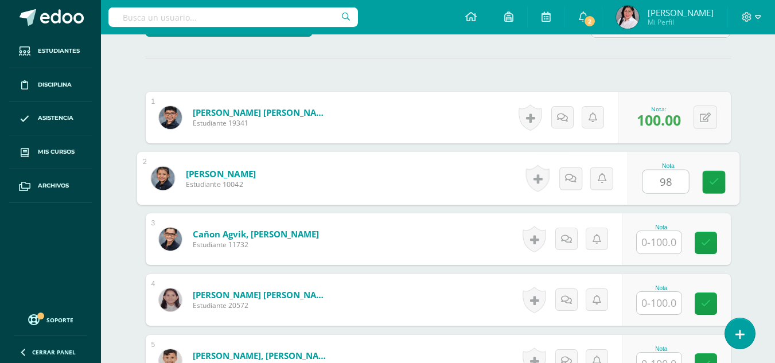
type input "98"
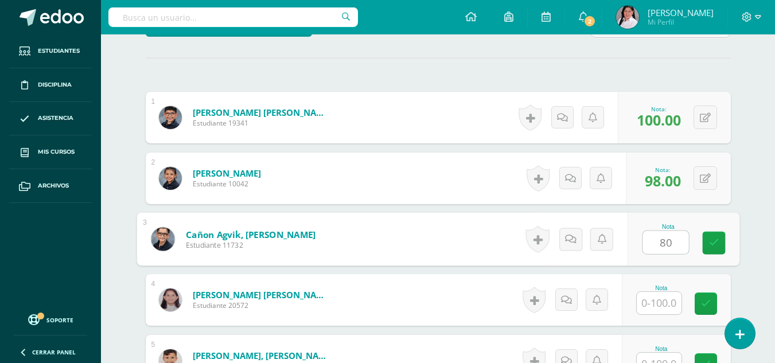
type input "80"
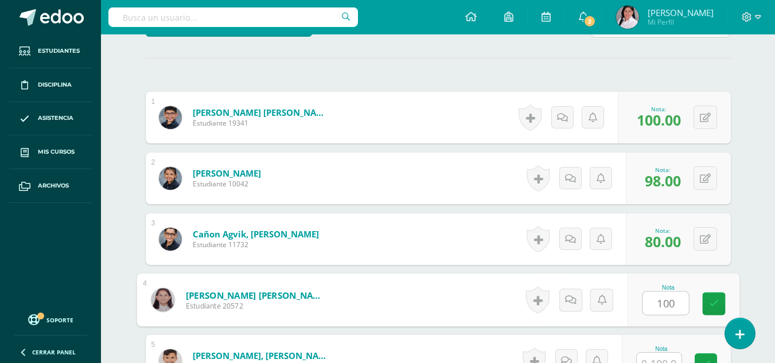
type input "100"
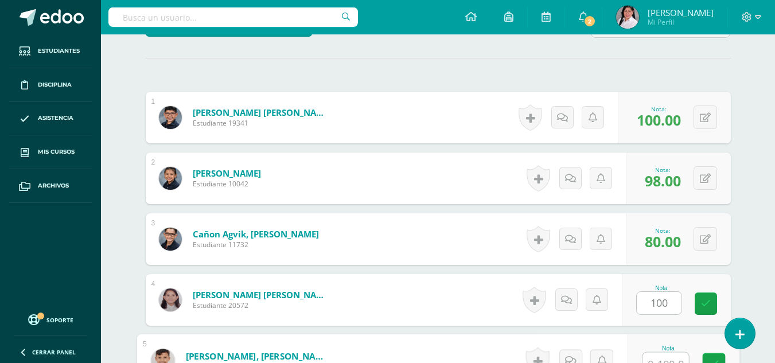
scroll to position [319, 0]
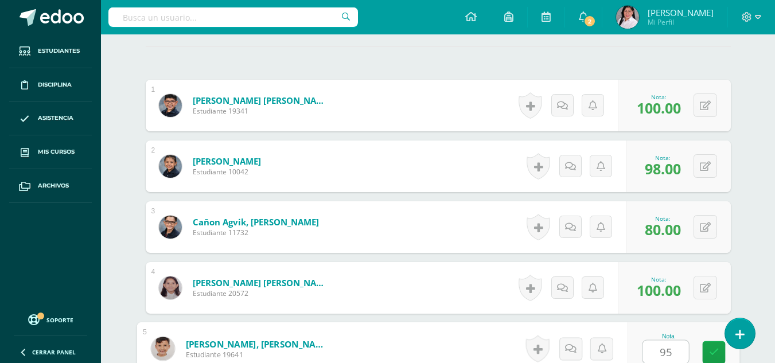
type input "95"
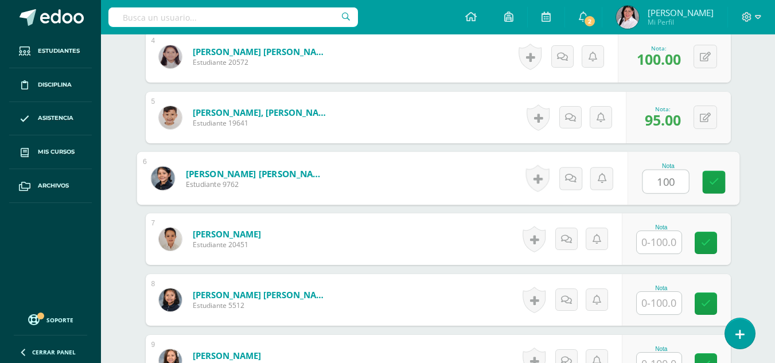
type input "100"
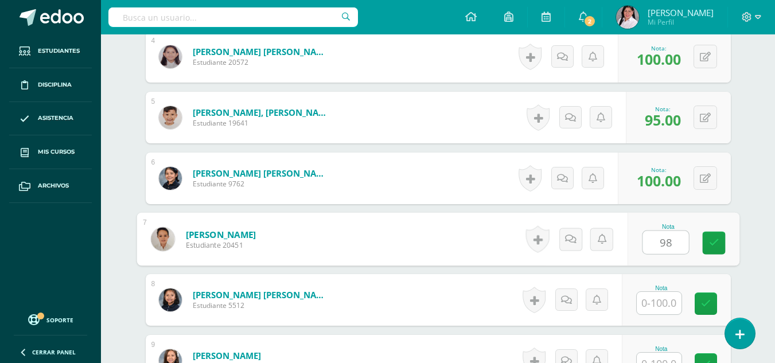
type input "98"
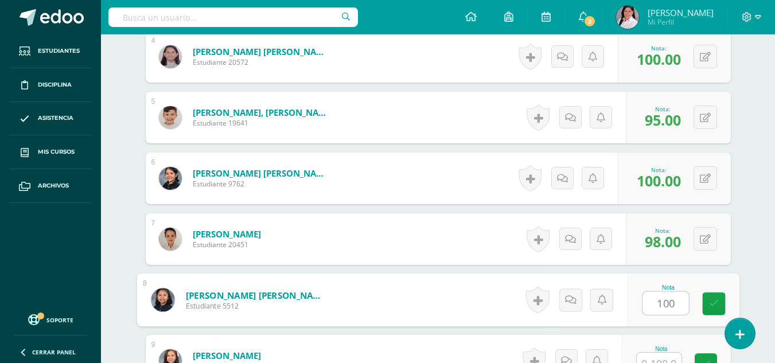
type input "100"
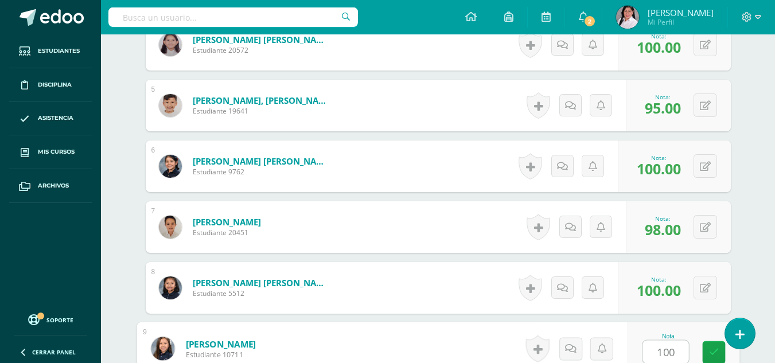
type input "100"
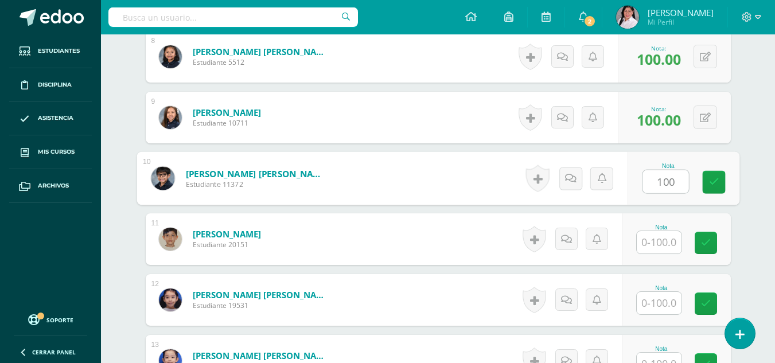
type input "100"
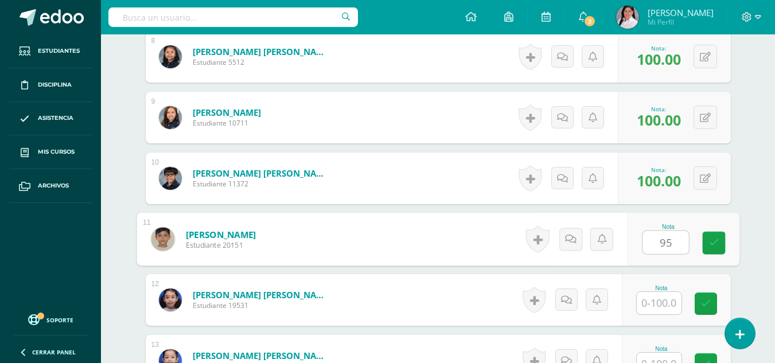
type input "95"
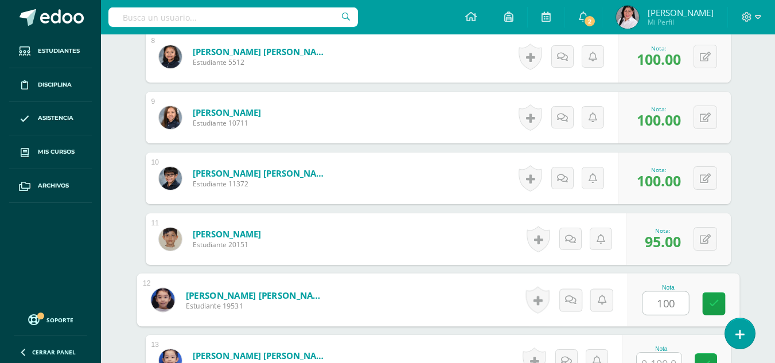
type input "100"
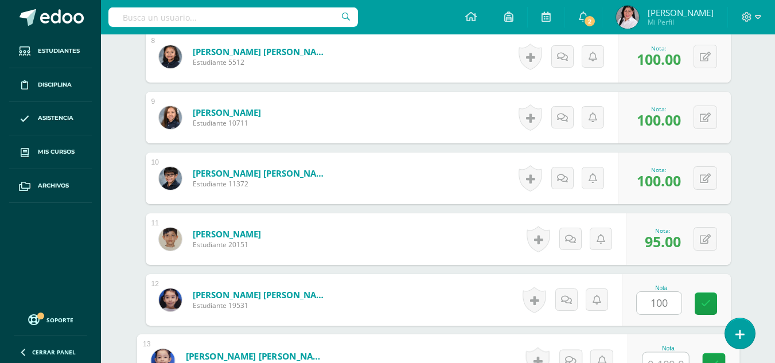
scroll to position [806, 0]
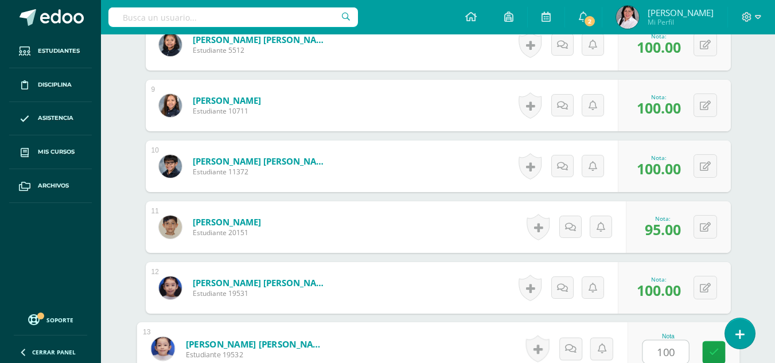
type input "100"
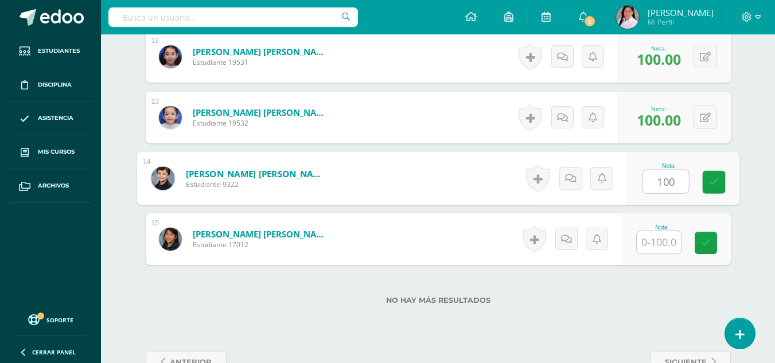
type input "100"
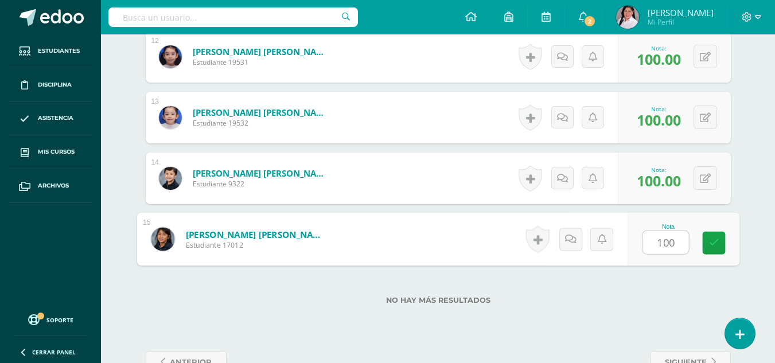
type input "1001"
